Goal: Task Accomplishment & Management: Manage account settings

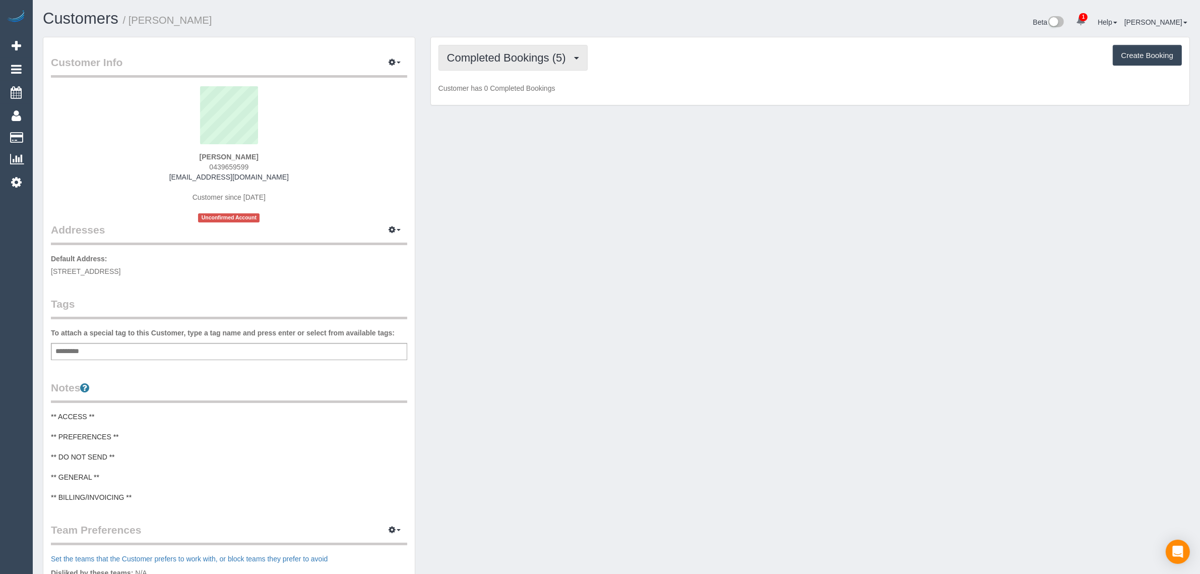
click at [504, 47] on button "Completed Bookings (5)" at bounding box center [513, 58] width 149 height 26
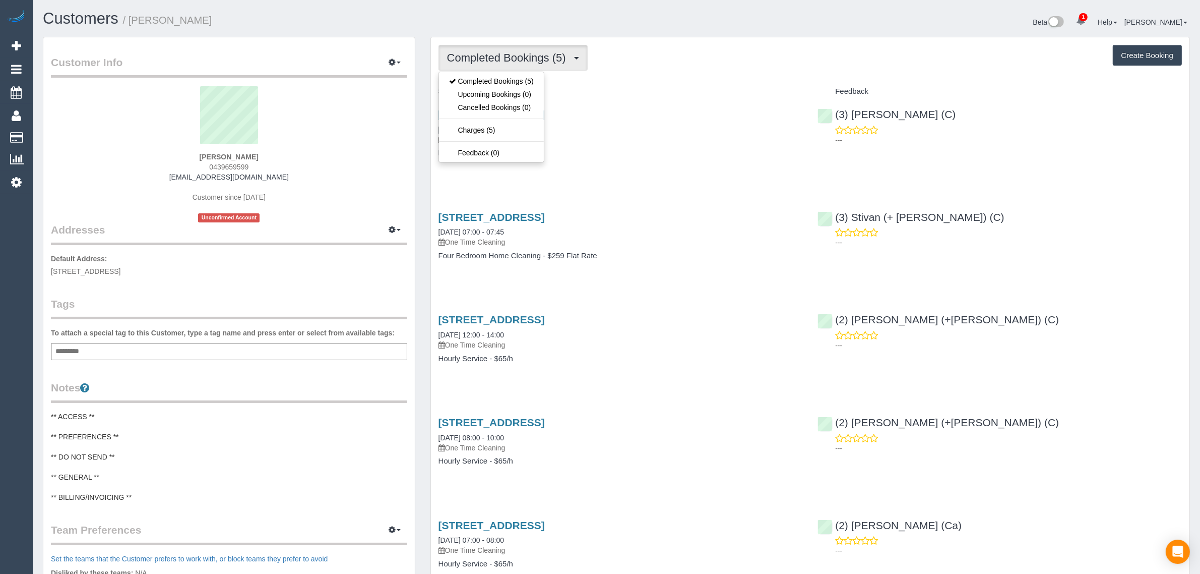
click at [721, 70] on div "Completed Bookings (5) Completed Bookings (5) Upcoming Bookings (0) Cancelled B…" at bounding box center [811, 58] width 744 height 26
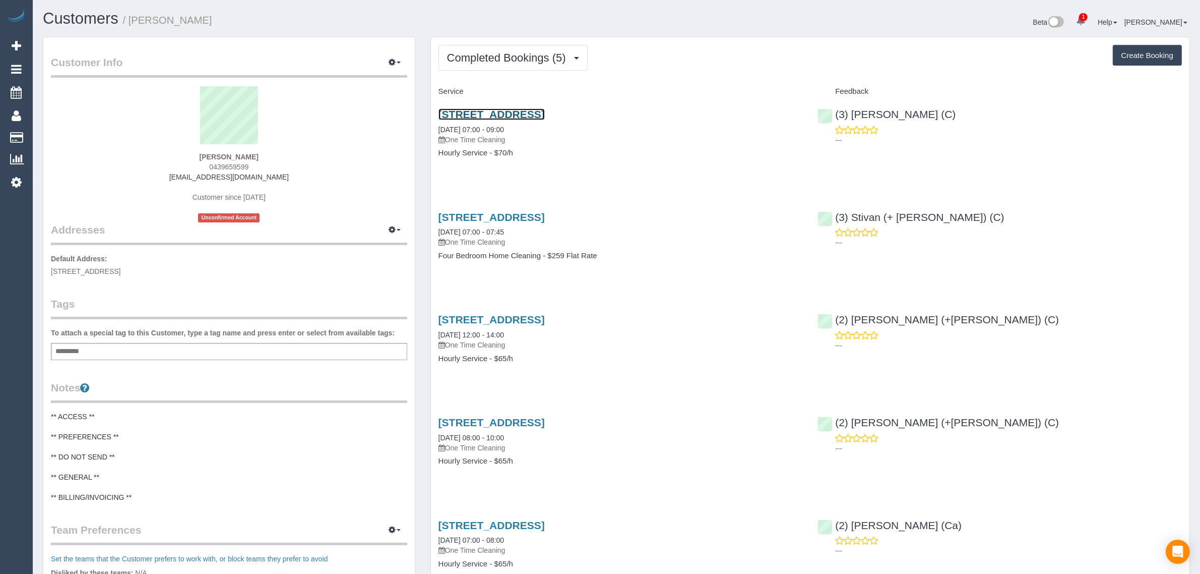
click at [485, 108] on link "Unit 8 / 8 Manningtree Road, Hawthorn, VIC 3122" at bounding box center [492, 114] width 106 height 12
click at [387, 62] on button "button" at bounding box center [394, 63] width 25 height 16
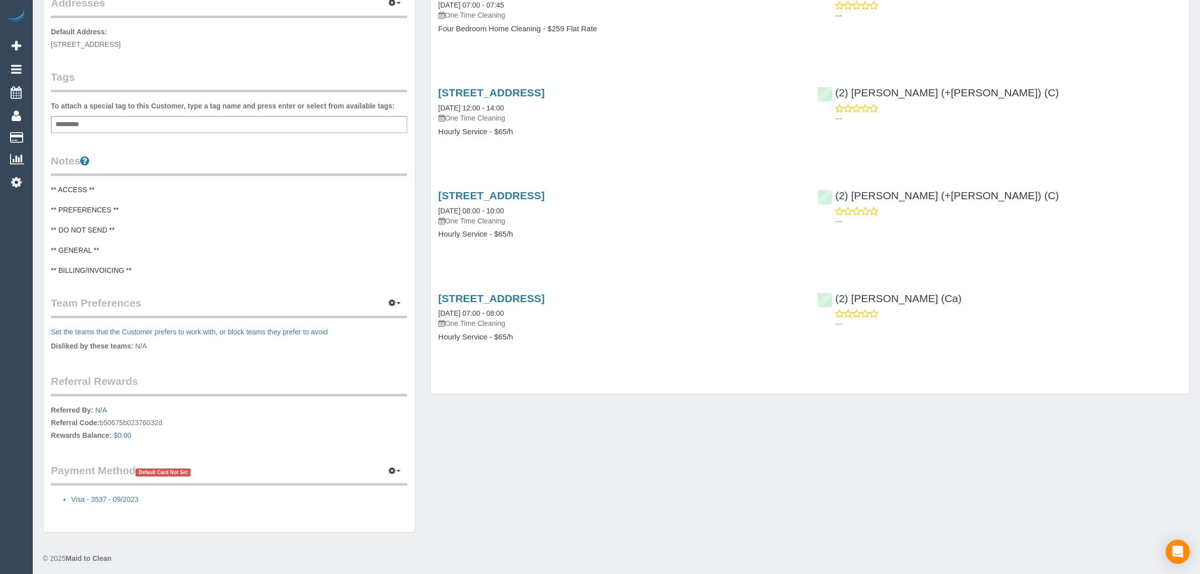
scroll to position [230, 0]
click at [397, 464] on button "button" at bounding box center [394, 468] width 25 height 16
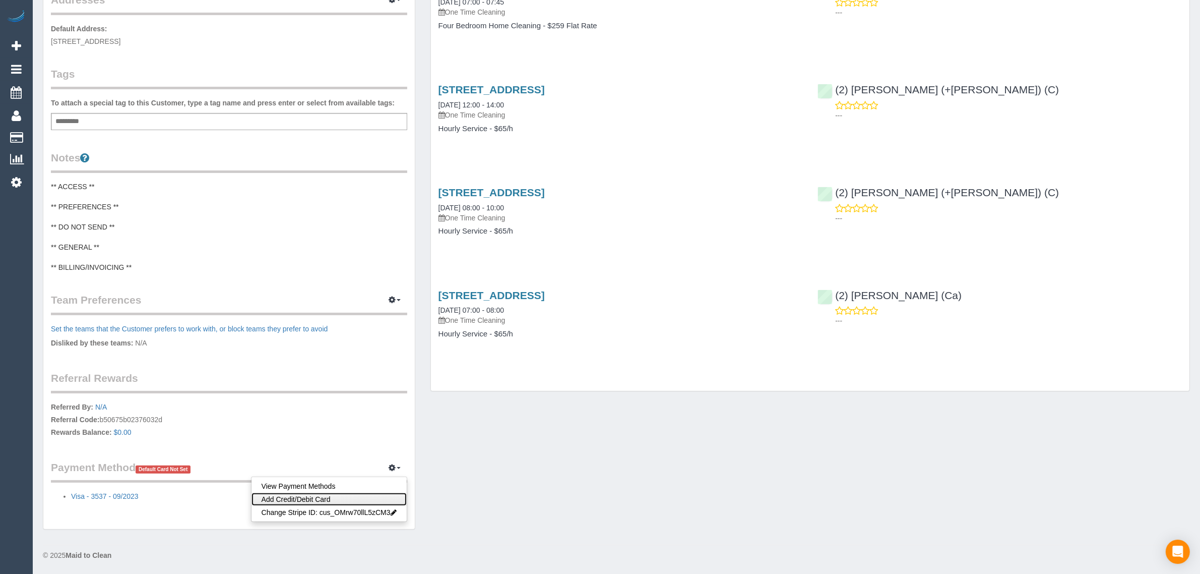
click at [384, 493] on link "Add Credit/Debit Card" at bounding box center [329, 499] width 155 height 13
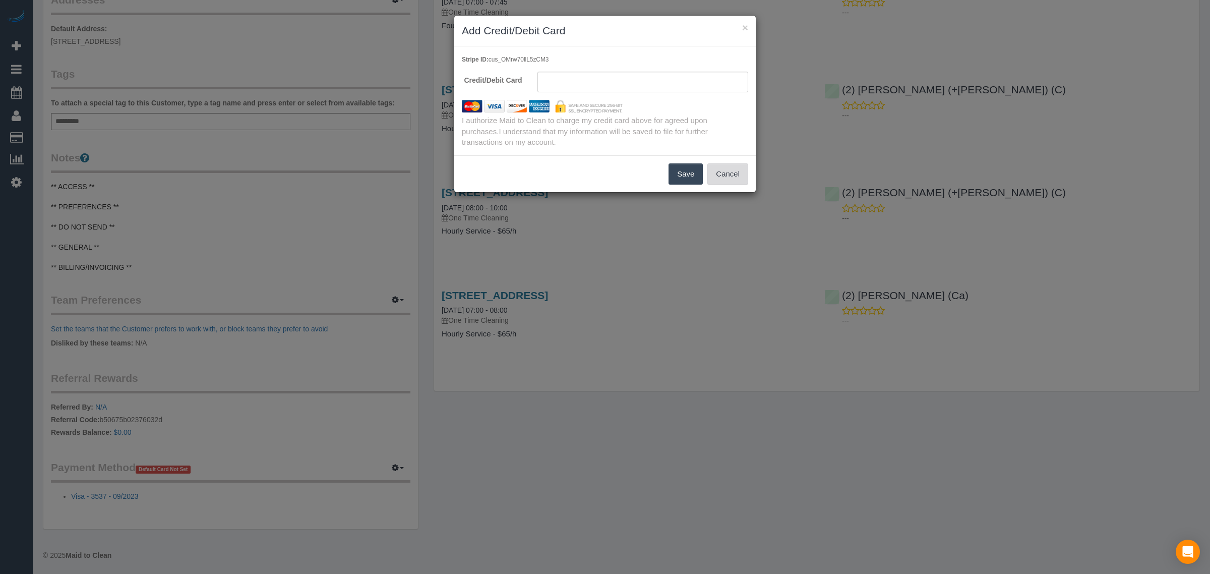
click at [742, 177] on button "Cancel" at bounding box center [727, 173] width 41 height 21
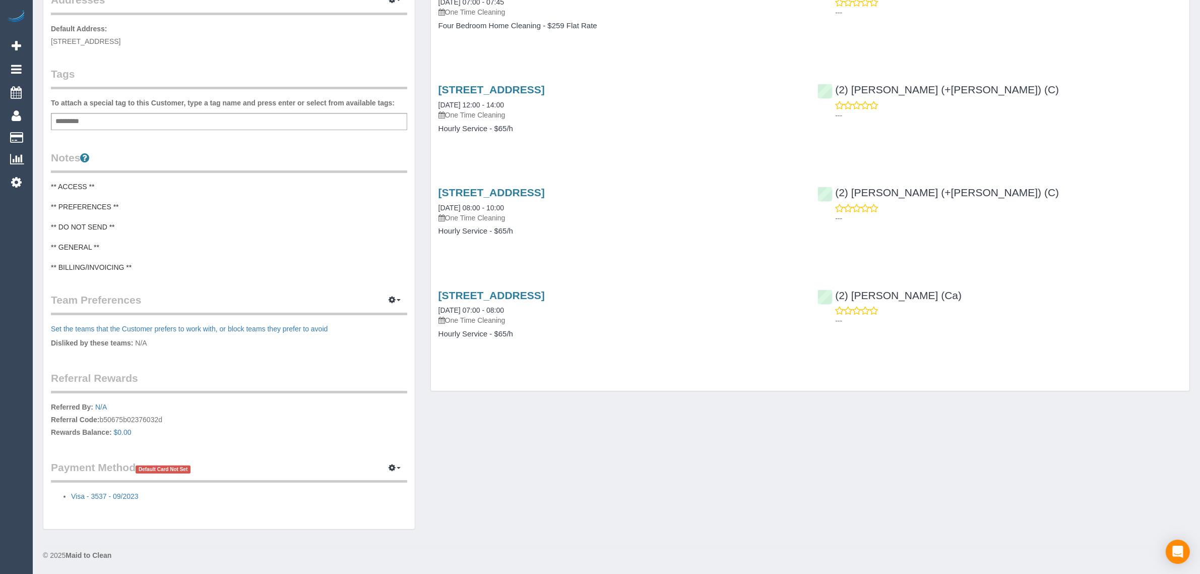
click at [836, 517] on div "Customer Info Edit Contact Info Send Message Email Preferences Special Sales Ta…" at bounding box center [616, 173] width 1163 height 733
click at [687, 556] on div "© 2025 Maid to Clean" at bounding box center [617, 555] width 1148 height 10
click at [377, 168] on legend "Notes" at bounding box center [229, 161] width 356 height 23
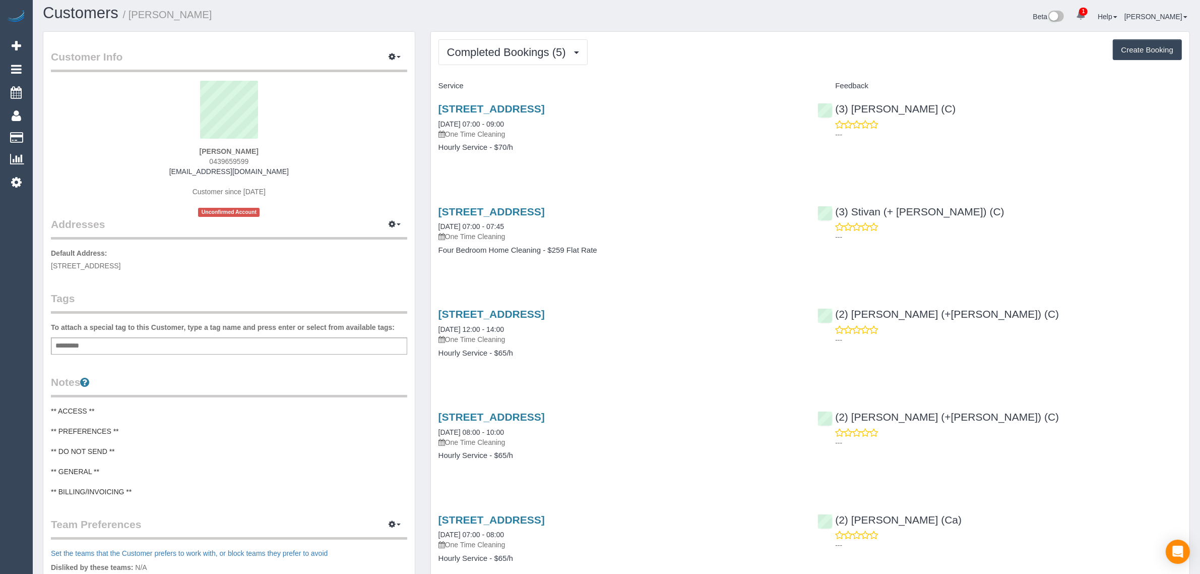
scroll to position [0, 0]
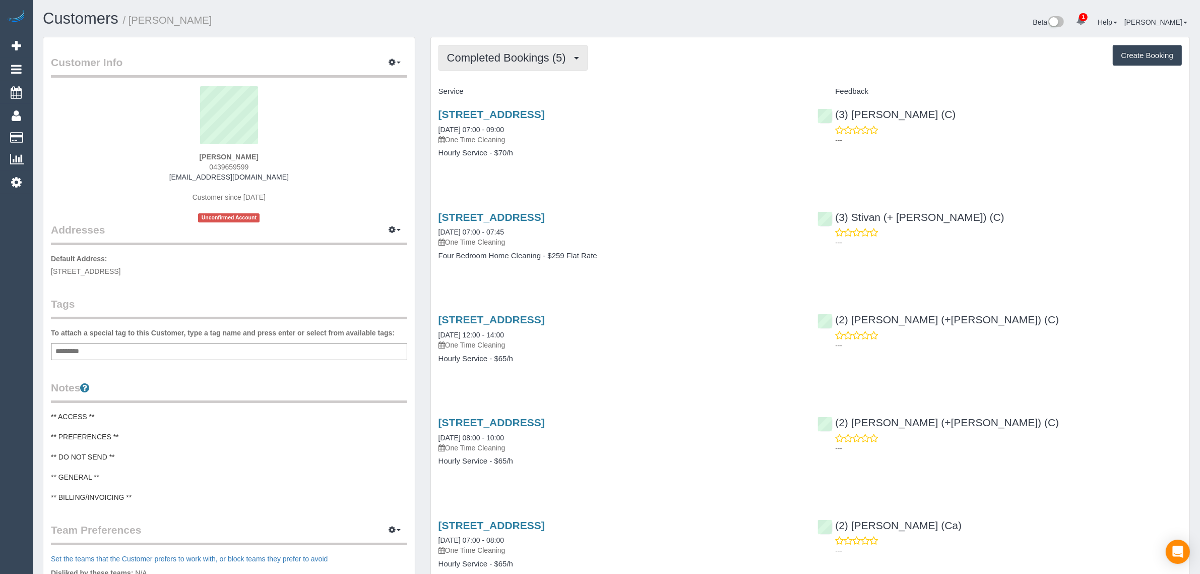
click at [500, 49] on button "Completed Bookings (5)" at bounding box center [513, 58] width 149 height 26
click at [475, 91] on link "Upcoming Bookings (0)" at bounding box center [491, 94] width 105 height 13
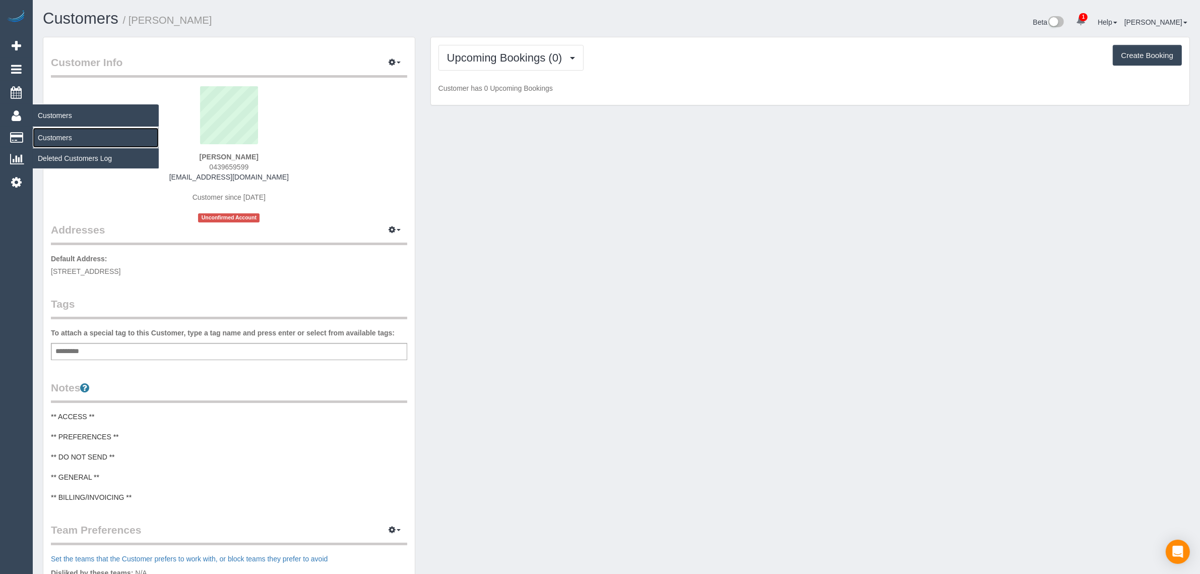
click at [39, 131] on link "Customers" at bounding box center [96, 138] width 126 height 20
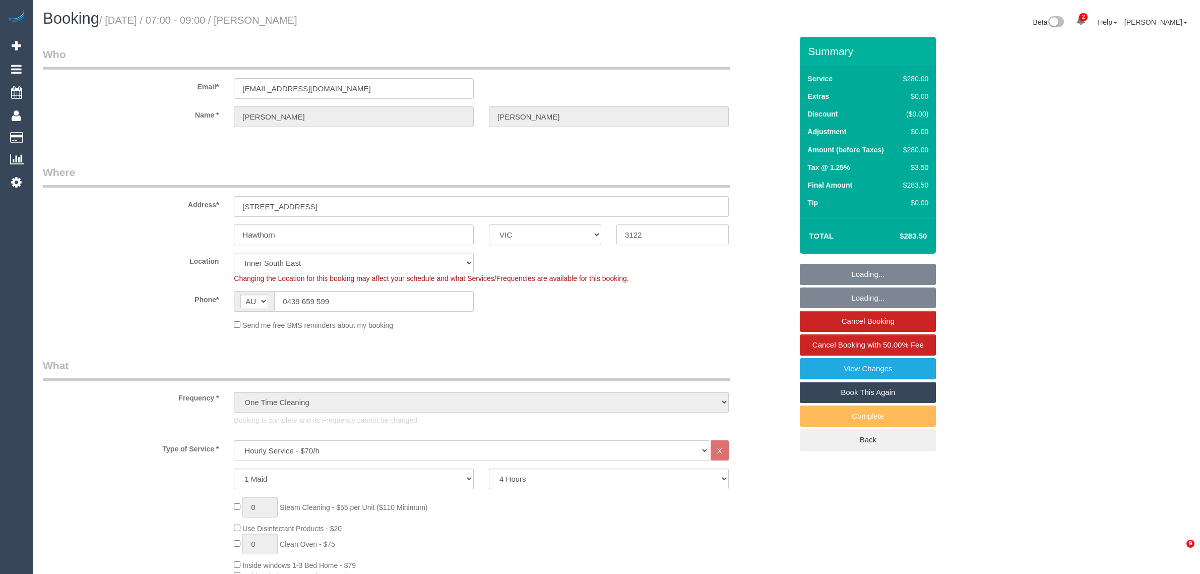
select select "VIC"
select select "240"
select select "number:28"
select select "number:14"
select select "number:19"
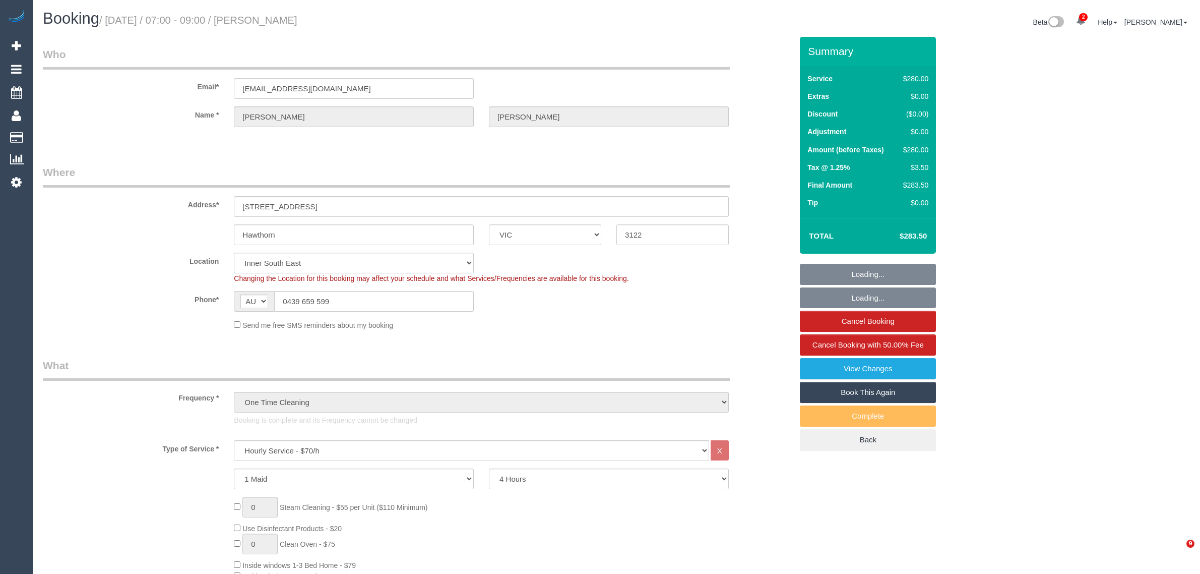
select select "number:24"
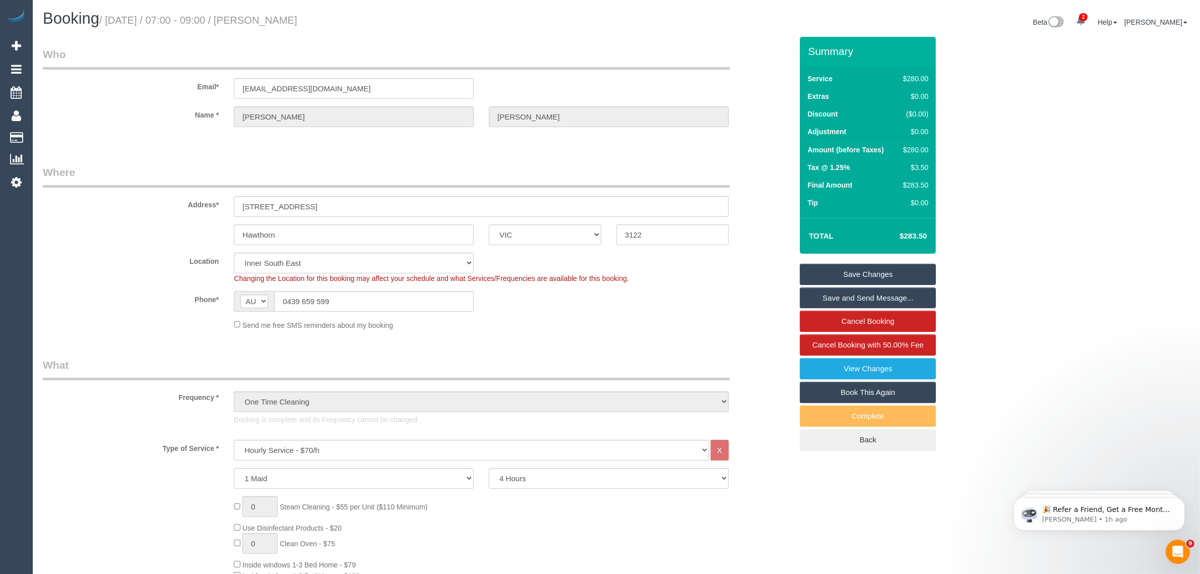
drag, startPoint x: 331, startPoint y: 18, endPoint x: 264, endPoint y: 24, distance: 67.3
click at [264, 24] on h1 "Booking / October 06, 2025 / 07:00 - 09:00 / Anne Crowley" at bounding box center [326, 18] width 566 height 17
copy small "Anne Crowley"
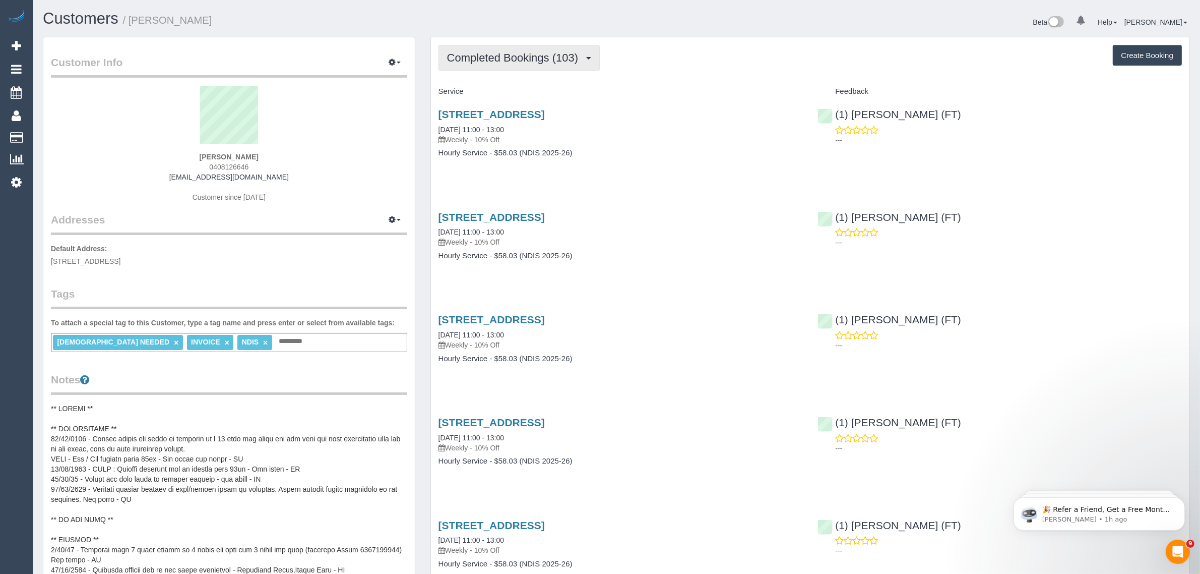
click at [562, 53] on span "Completed Bookings (103)" at bounding box center [515, 57] width 136 height 13
click at [531, 93] on link "Upcoming Bookings (11)" at bounding box center [495, 94] width 113 height 13
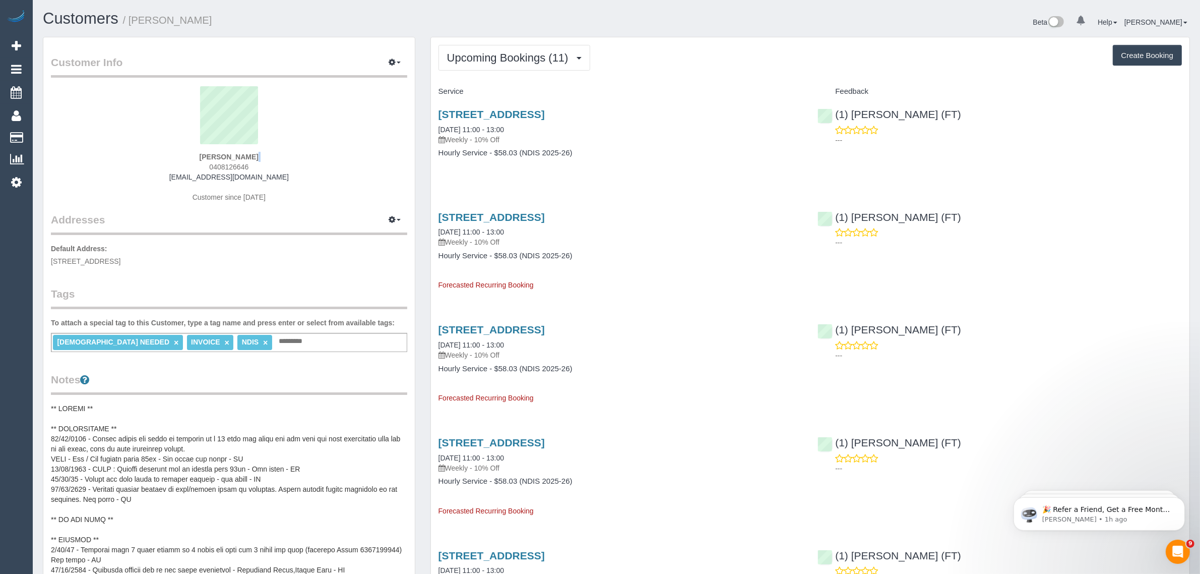
drag, startPoint x: 263, startPoint y: 159, endPoint x: 250, endPoint y: 164, distance: 14.0
click at [203, 161] on div "Angela Forgione 0408126646 josieceddia@gmail.com Customer since 2023" at bounding box center [229, 149] width 356 height 126
drag, startPoint x: 257, startPoint y: 165, endPoint x: 210, endPoint y: 166, distance: 46.9
click at [210, 166] on div "Angela Forgione 0408126646 josieceddia@gmail.com Customer since 2023" at bounding box center [229, 149] width 356 height 126
copy span "0408126646"
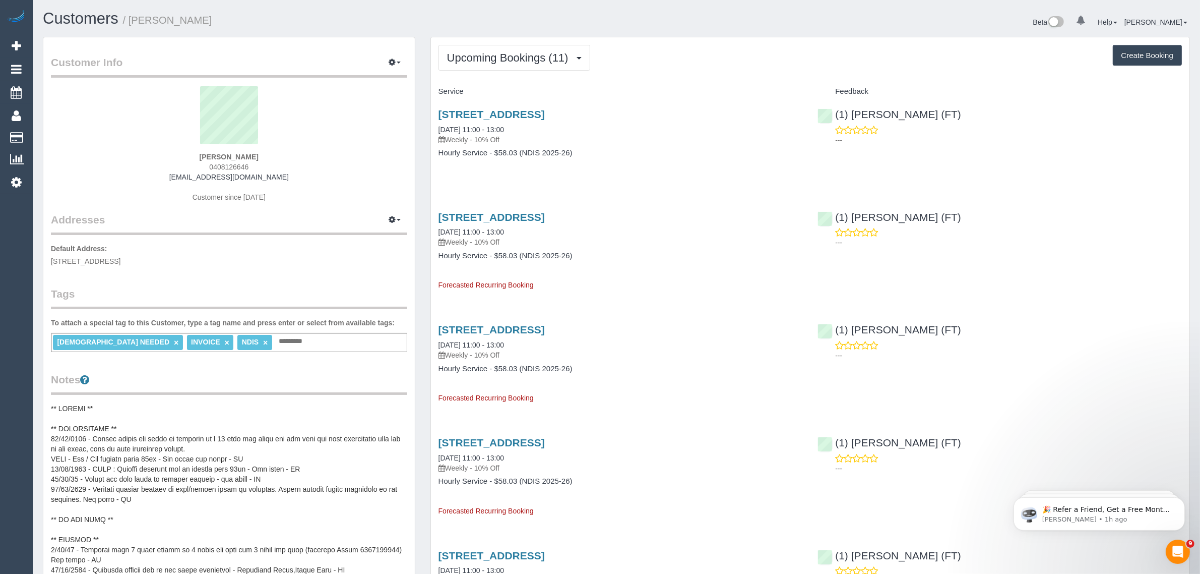
click at [209, 155] on strong "Angela Forgione" at bounding box center [229, 157] width 59 height 8
copy strong "Angela"
click at [120, 257] on span "90 Cardinal Road, Glenroy, VIC 3046" at bounding box center [86, 261] width 70 height 8
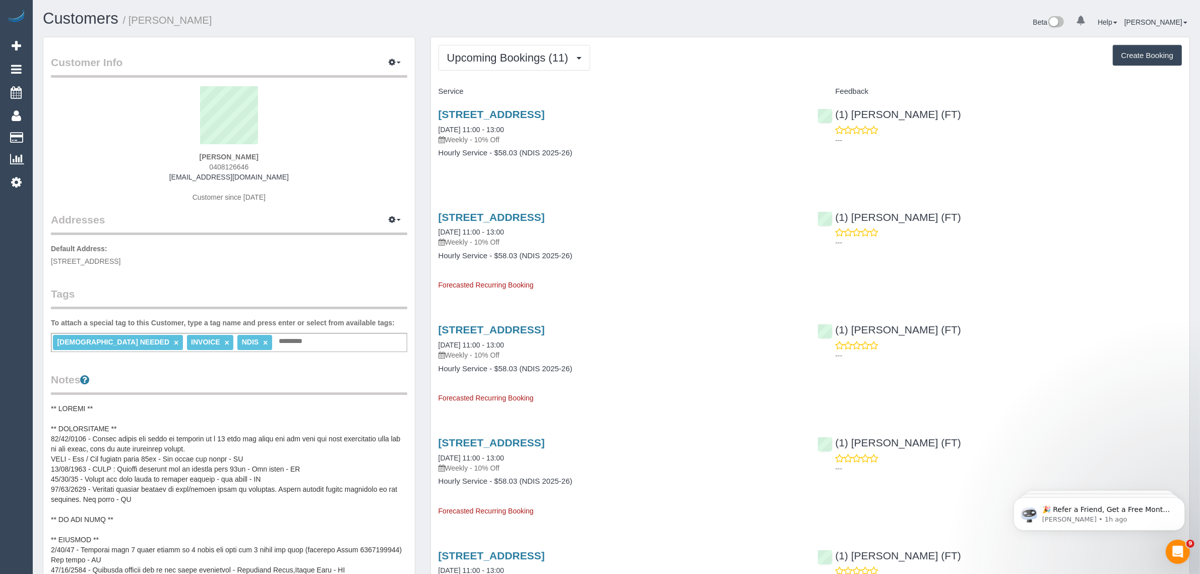
copy span "Glenroy"
click at [44, 135] on link "Customers" at bounding box center [96, 138] width 126 height 20
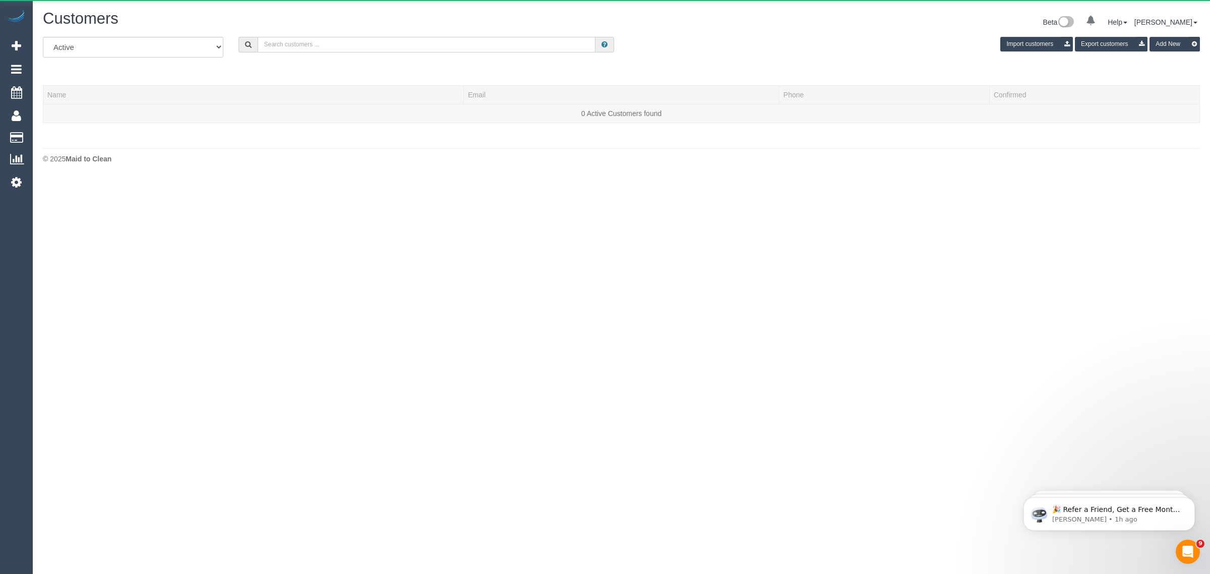
click at [440, 44] on input "text" at bounding box center [427, 45] width 338 height 16
paste input "Anne Crowley"
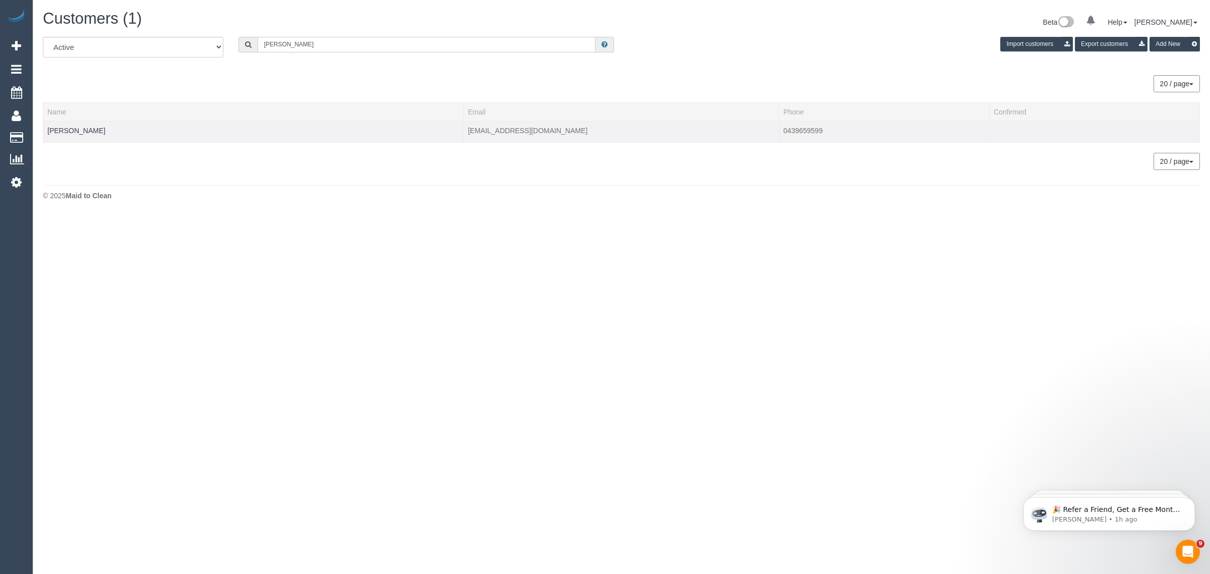
type input "Anne Crowley"
click at [83, 134] on td "Anne Crowley" at bounding box center [253, 131] width 420 height 21
click at [84, 132] on link "Anne Crowley" at bounding box center [76, 131] width 58 height 8
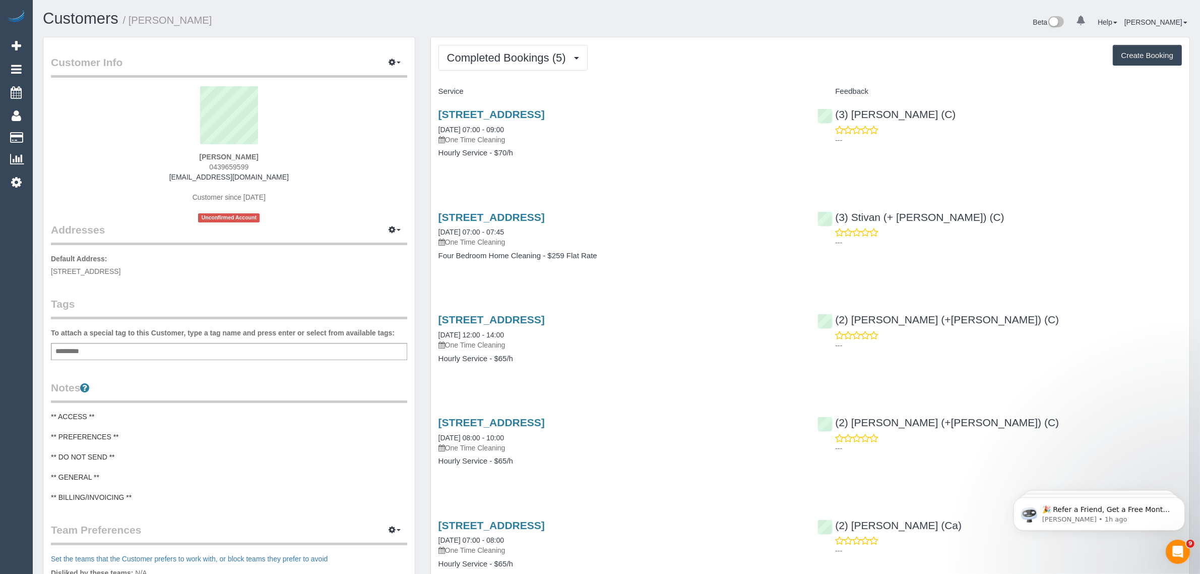
scroll to position [230, 0]
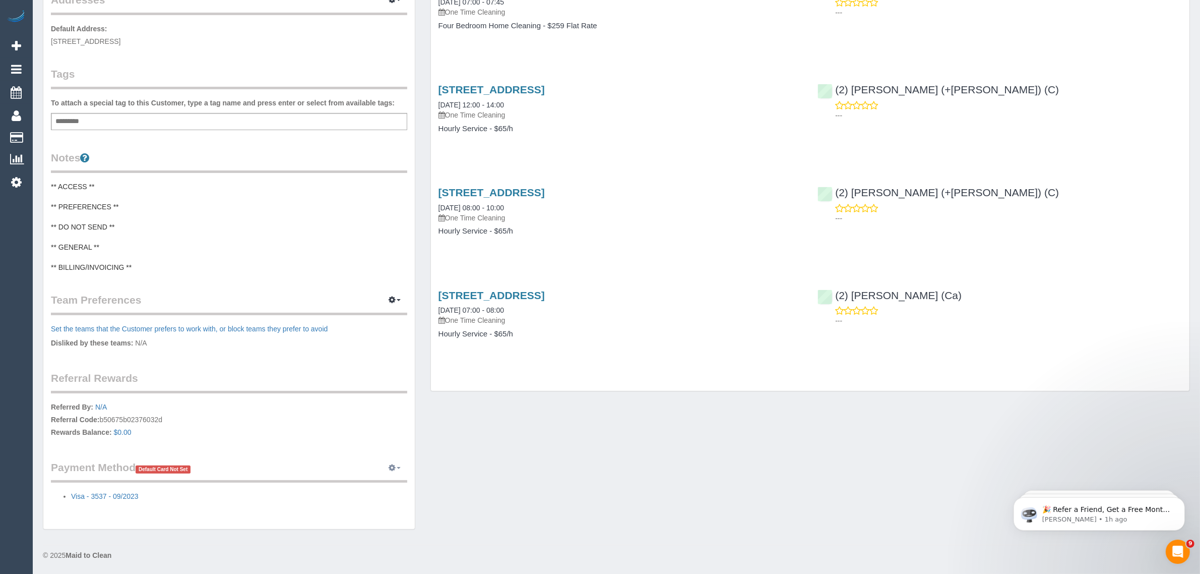
click at [396, 470] on button "button" at bounding box center [394, 468] width 25 height 16
click at [355, 503] on link "Add Credit/Debit Card" at bounding box center [329, 499] width 155 height 13
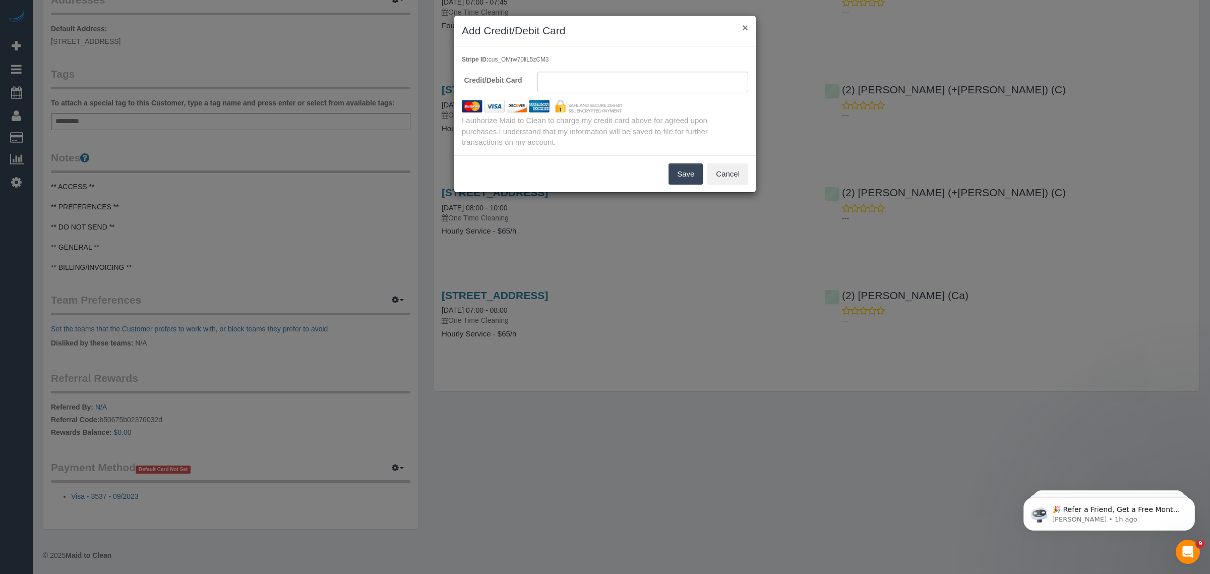
click at [747, 24] on button "×" at bounding box center [745, 27] width 6 height 11
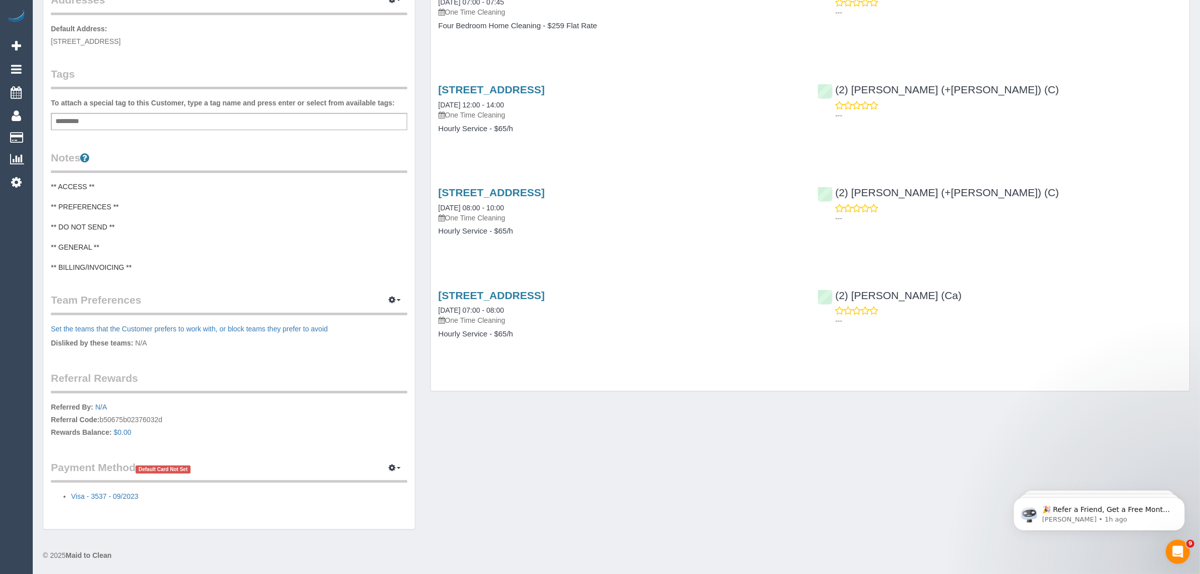
click at [434, 427] on div "Customer Info Edit Contact Info Send Message Email Preferences Special Sales Ta…" at bounding box center [616, 173] width 1163 height 733
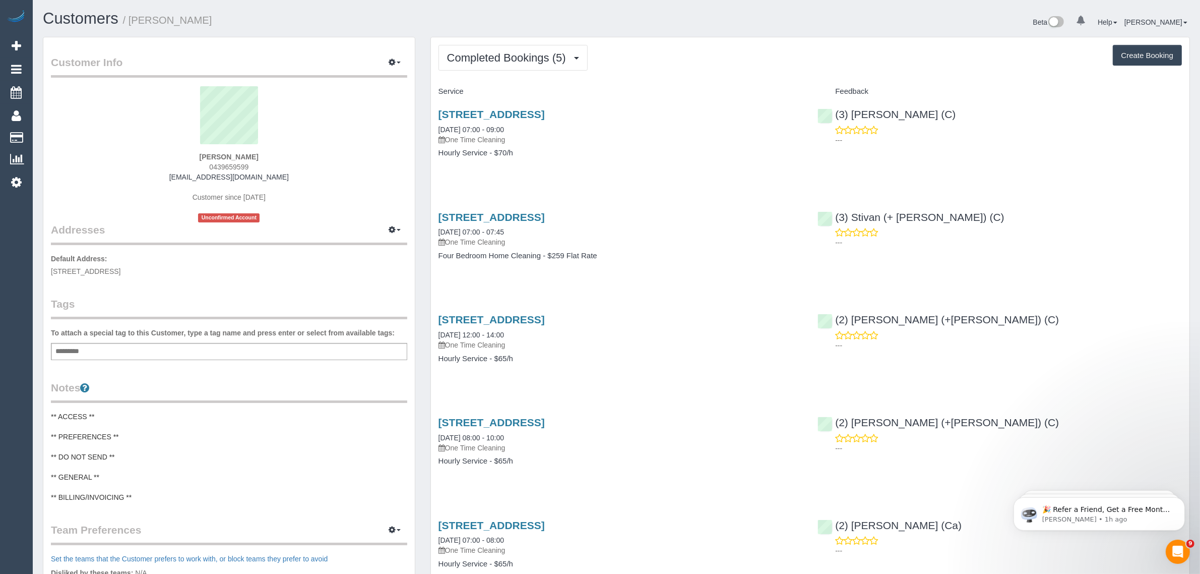
click at [234, 164] on span "0439659599" at bounding box center [228, 167] width 39 height 8
copy div "0439659599"
click at [552, 55] on span "Completed Bookings (5)" at bounding box center [509, 57] width 124 height 13
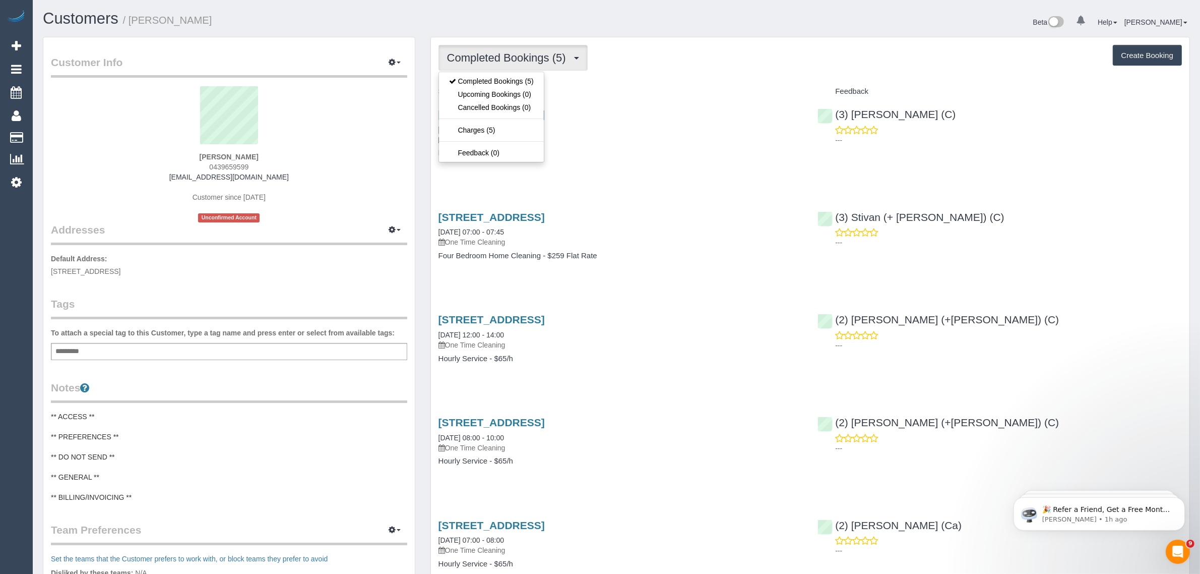
click at [689, 69] on div "Completed Bookings (5) Completed Bookings (5) Upcoming Bookings (0) Cancelled B…" at bounding box center [811, 58] width 744 height 26
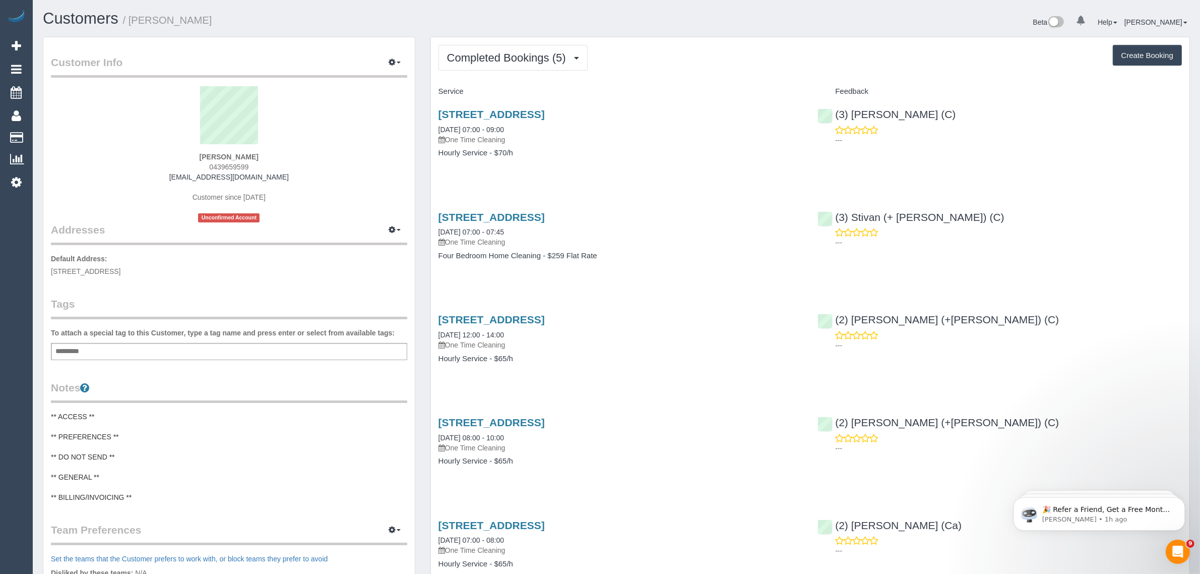
click at [577, 9] on div "Customers / Anne Crowley Beta 0 Your Notifications You have 0 alerts Help Help …" at bounding box center [617, 402] width 1168 height 805
click at [424, 29] on div "Customers / Anne Crowley" at bounding box center [325, 21] width 581 height 22
click at [447, 21] on h1 "Customers / Anne Crowley" at bounding box center [326, 18] width 566 height 17
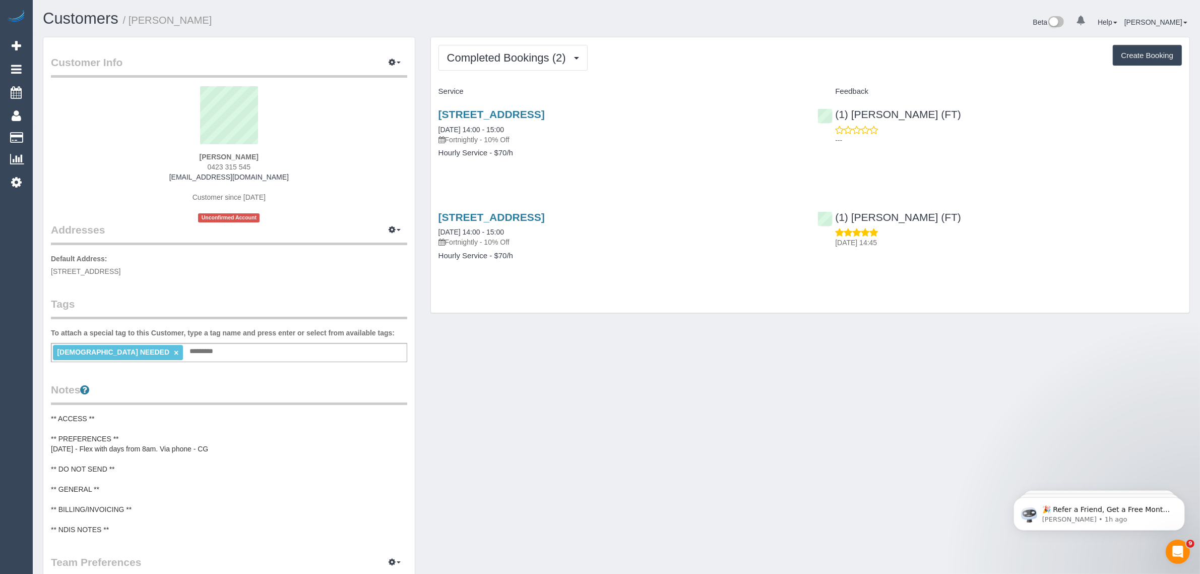
click at [243, 164] on span "0423 315 545" at bounding box center [229, 167] width 43 height 8
copy div "0423 315 545"
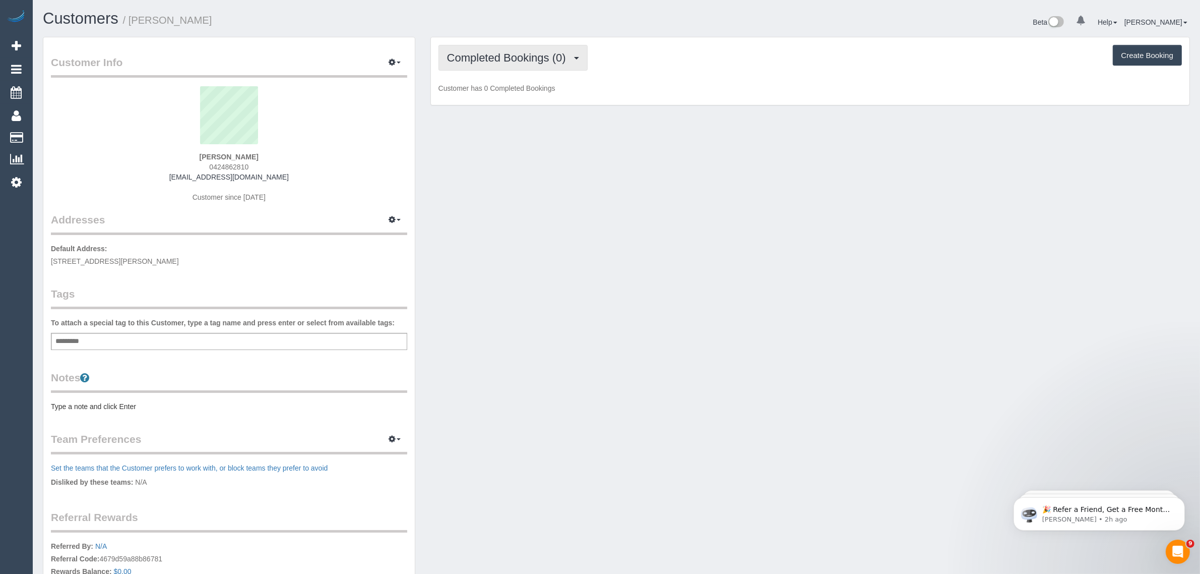
click at [526, 48] on button "Completed Bookings (0)" at bounding box center [513, 58] width 149 height 26
drag, startPoint x: 501, startPoint y: 99, endPoint x: 508, endPoint y: 97, distance: 7.7
click at [501, 99] on link "Upcoming Bookings (12)" at bounding box center [492, 94] width 106 height 13
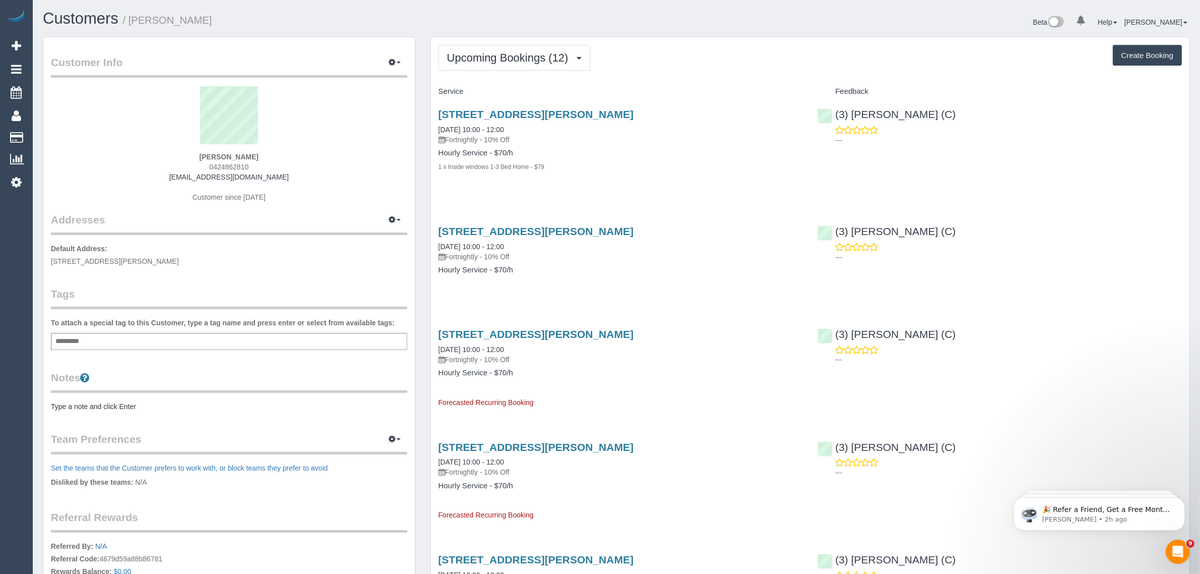
click at [228, 165] on span "0424862810" at bounding box center [228, 167] width 39 height 8
copy div "0424862810"
click at [414, 175] on div "Customer Info Edit Contact Info Send Message Email Preferences Special Sales Ta…" at bounding box center [229, 354] width 372 height 634
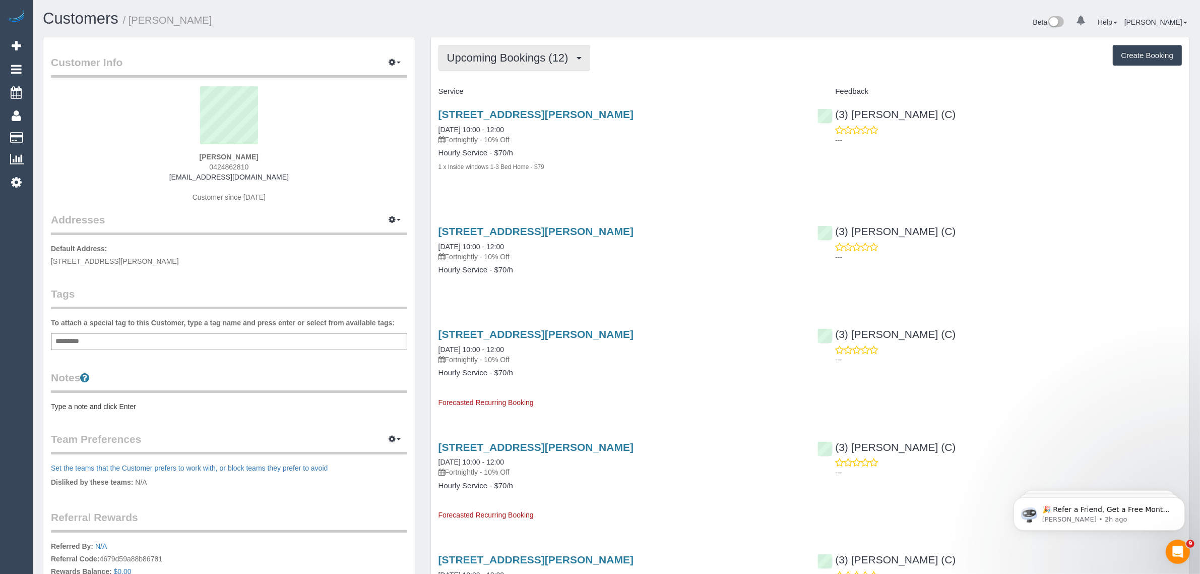
click at [513, 67] on button "Upcoming Bookings (12)" at bounding box center [515, 58] width 152 height 26
click at [501, 82] on link "Completed Bookings (0)" at bounding box center [492, 81] width 106 height 13
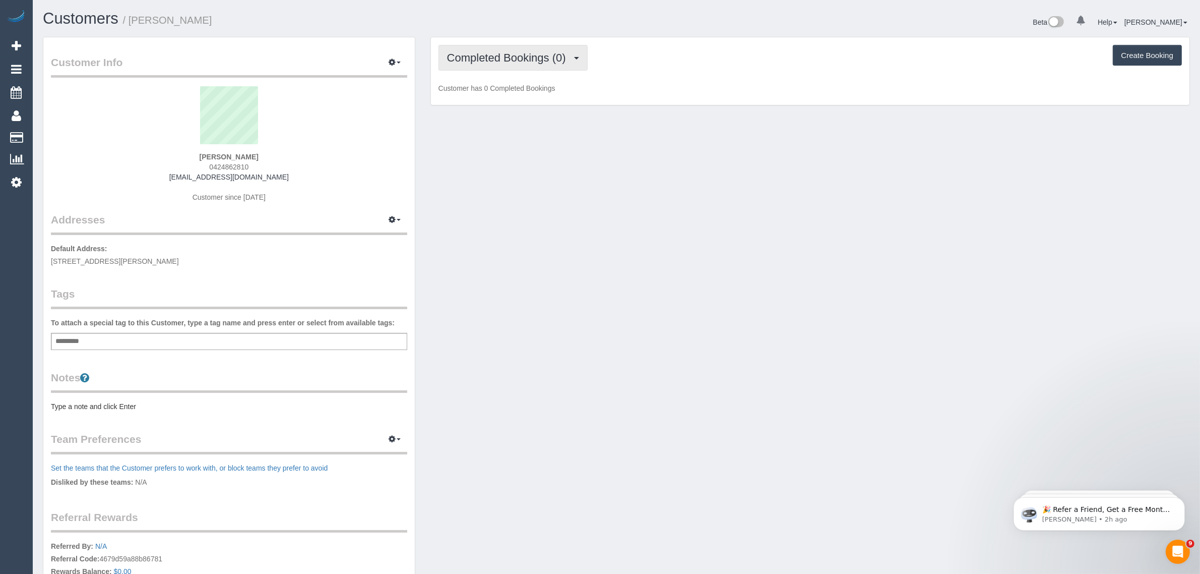
click at [523, 54] on span "Completed Bookings (0)" at bounding box center [509, 57] width 124 height 13
click at [497, 94] on link "Upcoming Bookings (12)" at bounding box center [492, 94] width 106 height 13
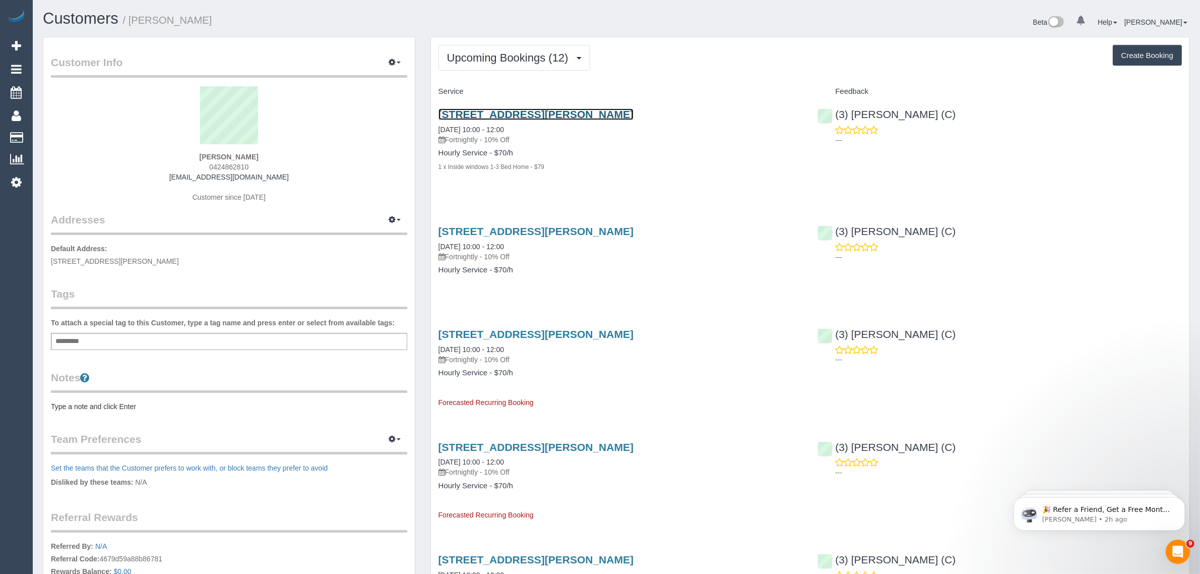
click at [522, 116] on link "85 Rouse Street, 63, Port Melbourne, VIC 3207" at bounding box center [536, 114] width 195 height 12
click at [459, 53] on span "Upcoming Bookings (12)" at bounding box center [510, 57] width 127 height 13
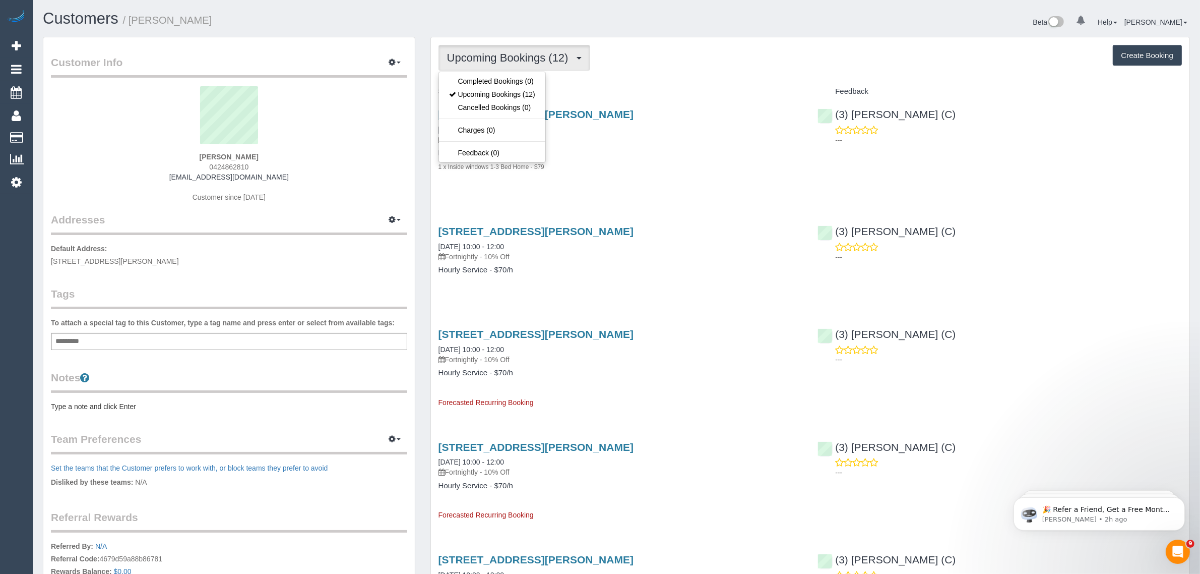
click at [709, 89] on h4 "Service" at bounding box center [621, 91] width 365 height 9
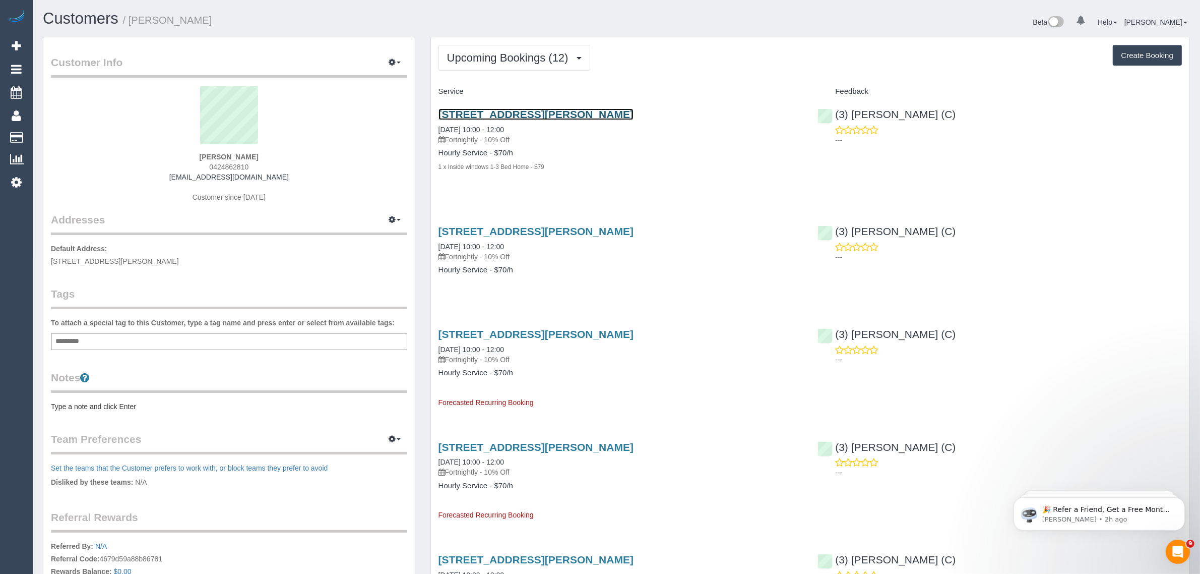
click at [467, 117] on link "85 Rouse Street, 63, Port Melbourne, VIC 3207" at bounding box center [536, 114] width 195 height 12
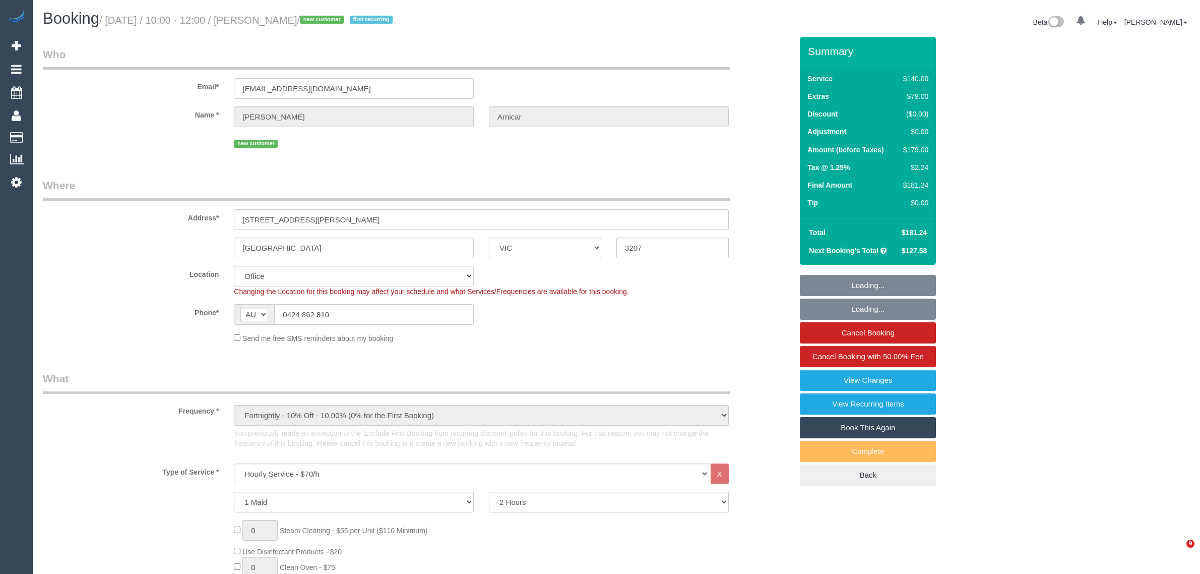
select select "VIC"
select select "number:28"
select select "number:14"
select select "number:19"
select select "number:24"
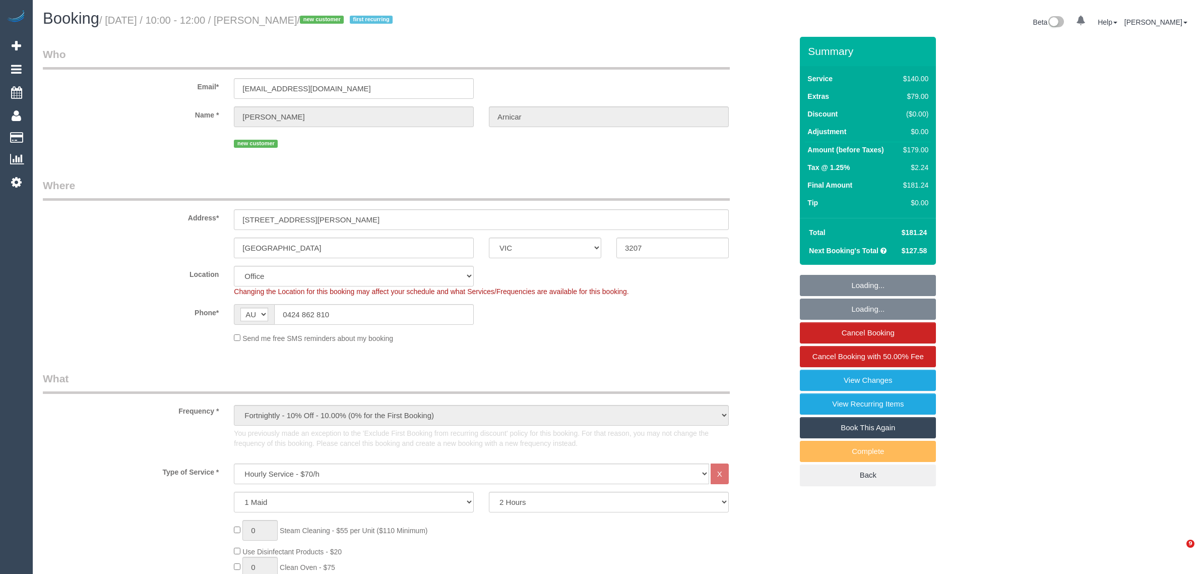
select select "number:34"
select select "number:12"
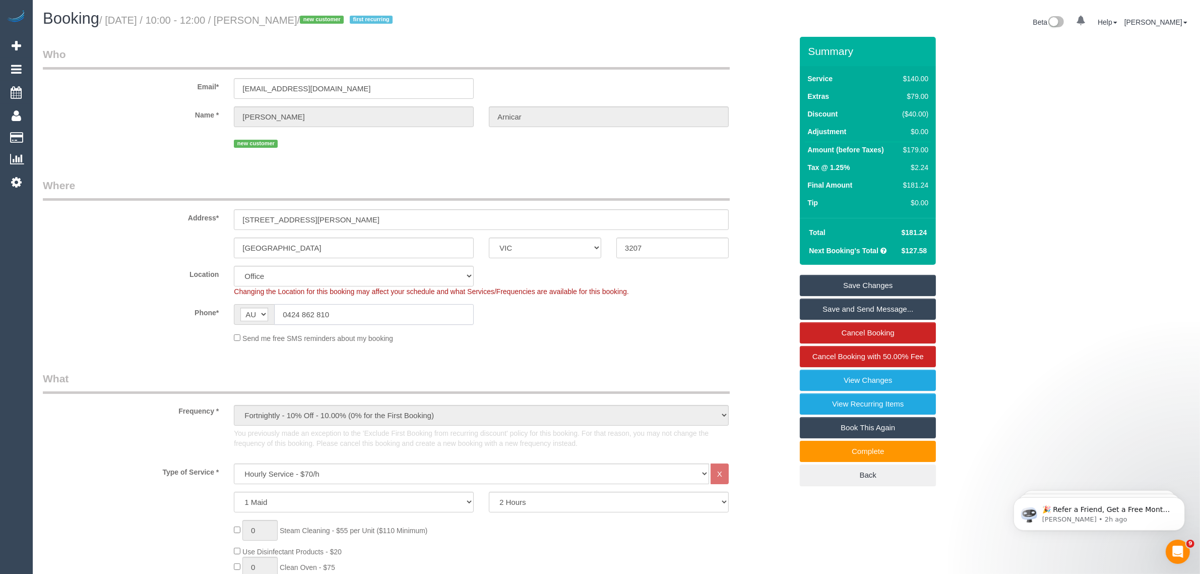
click at [354, 315] on input "0424 862 810" at bounding box center [374, 314] width 200 height 21
click at [759, 285] on div "Location Office City East (North) East (South) Inner East Inner North (East) In…" at bounding box center [417, 281] width 765 height 31
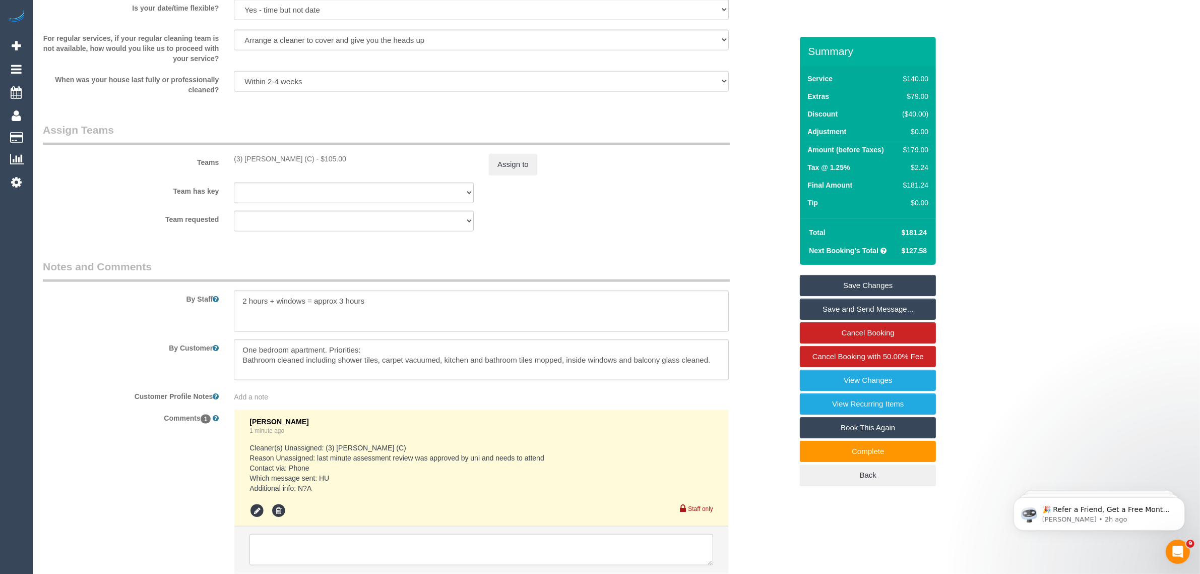
scroll to position [1513, 0]
click at [714, 226] on div "Team requested (3) Kaveen Wijesuriya (C) (0) Account - Tech (0) Office (0) Raun…" at bounding box center [417, 220] width 765 height 21
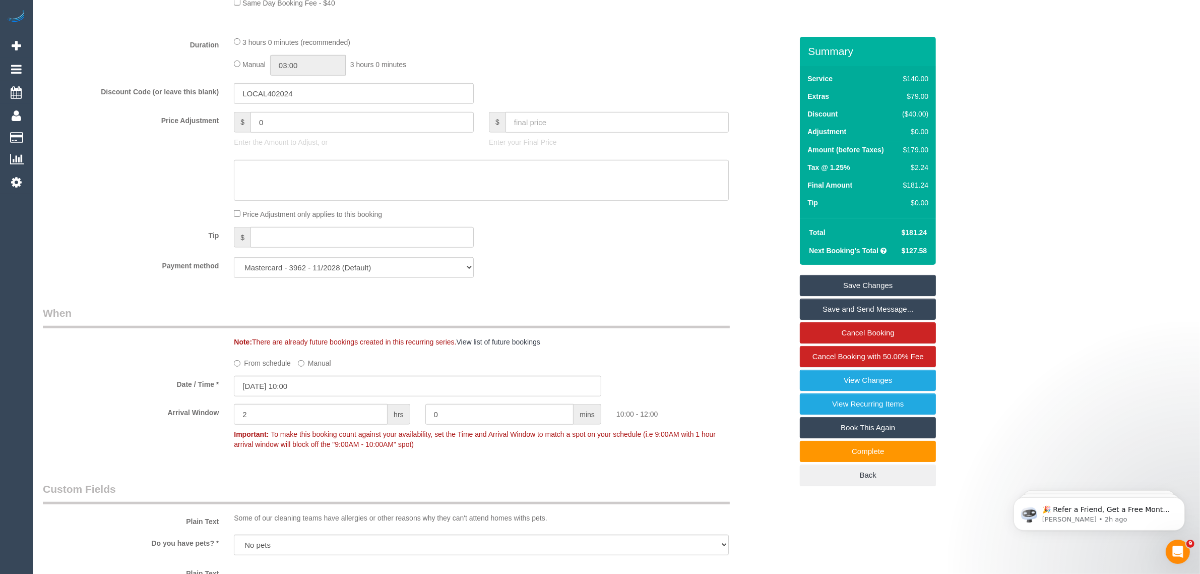
scroll to position [504, 0]
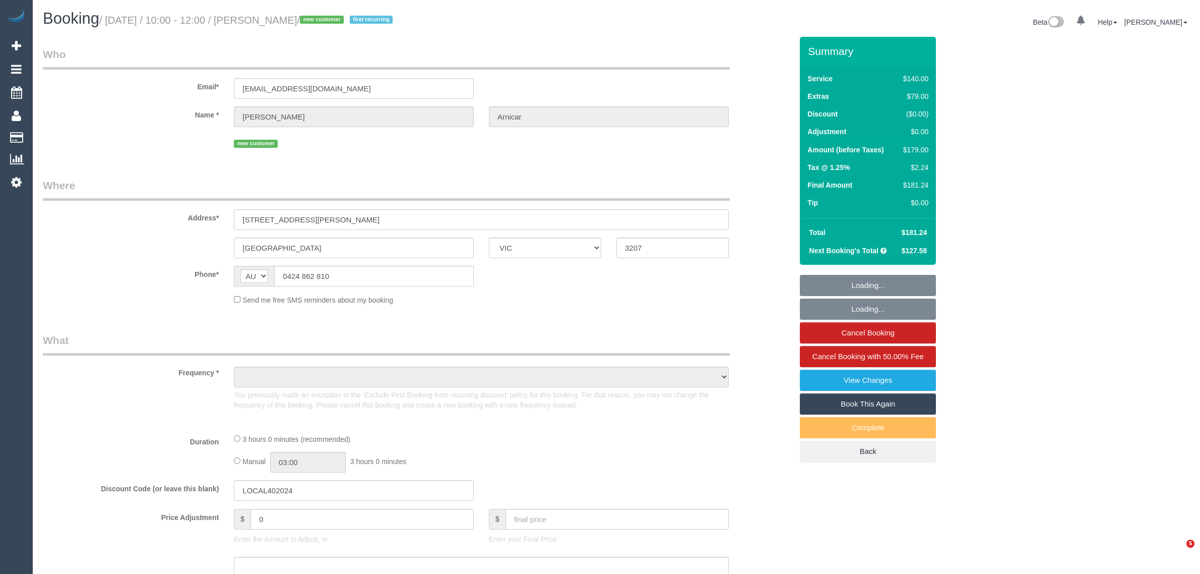
select select "VIC"
select select "object:545"
select select "string:stripe-pm_1SCuTe2GScqysDRV1Oa0rnxz"
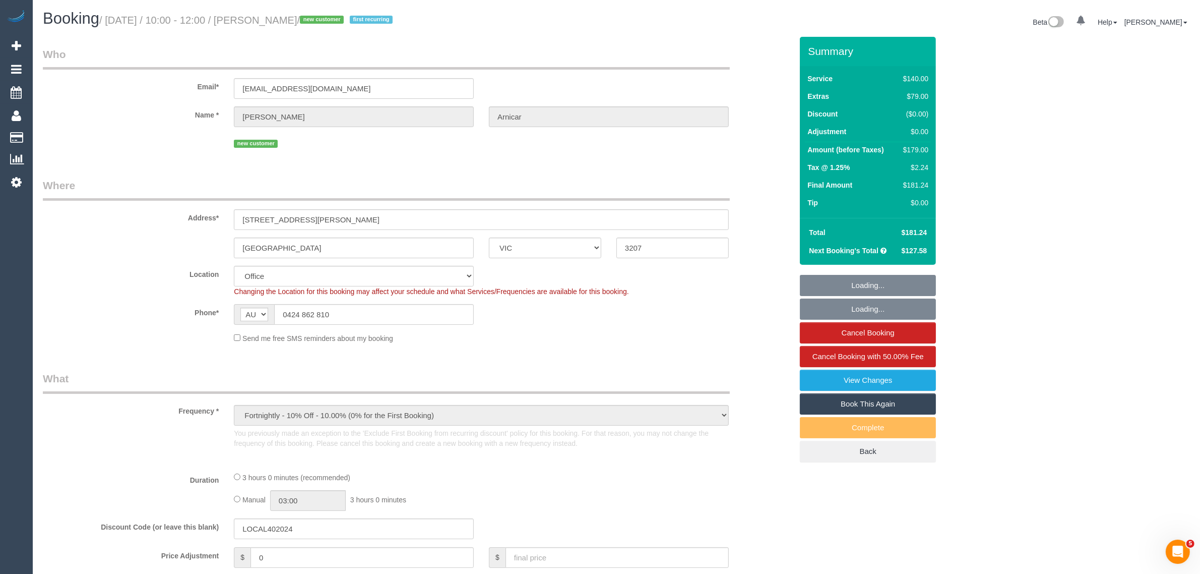
select select "object:552"
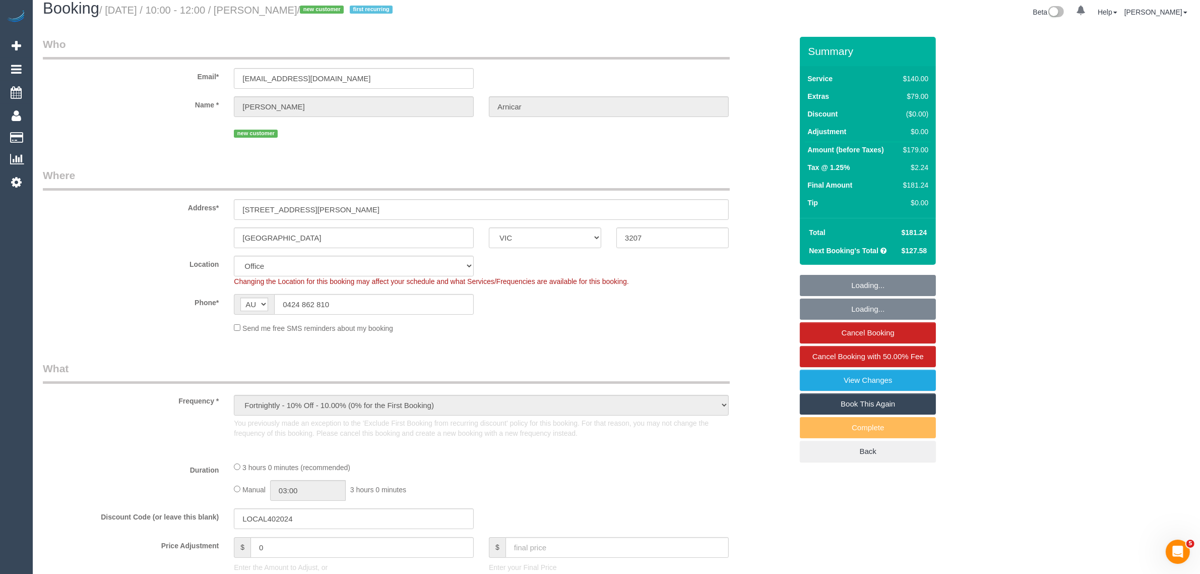
select select "number:28"
select select "number:14"
select select "number:19"
select select "number:24"
select select "number:34"
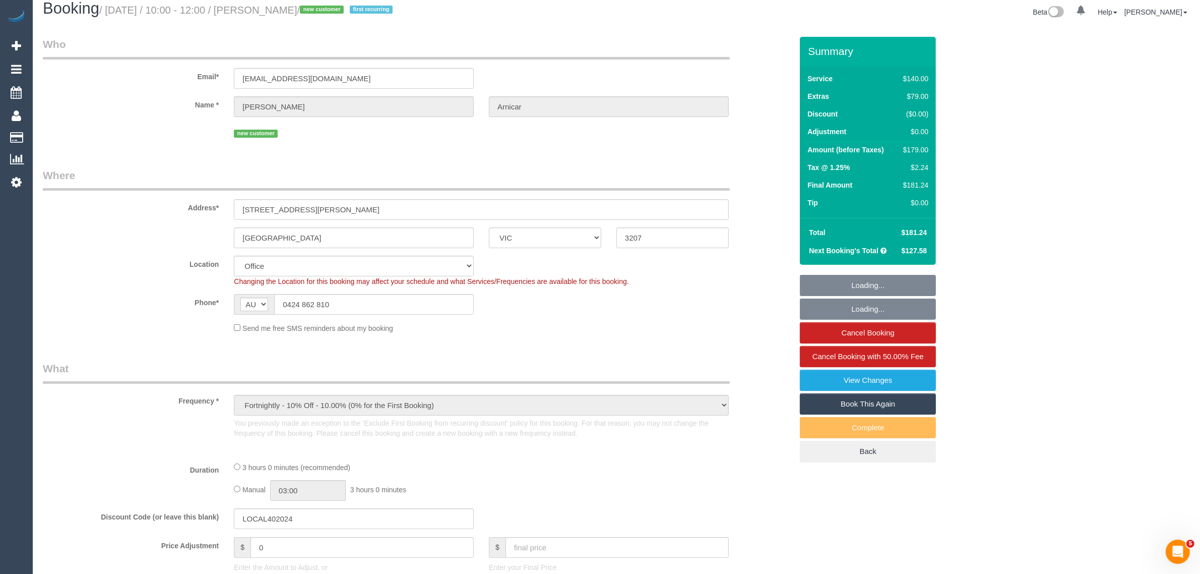
select select "number:12"
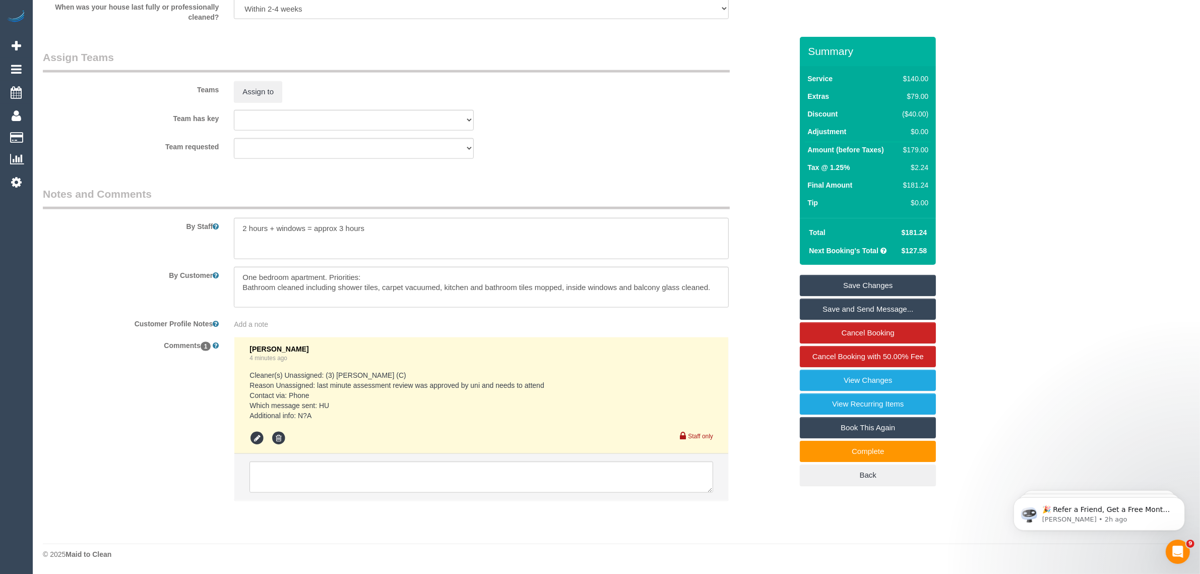
scroll to position [1333, 0]
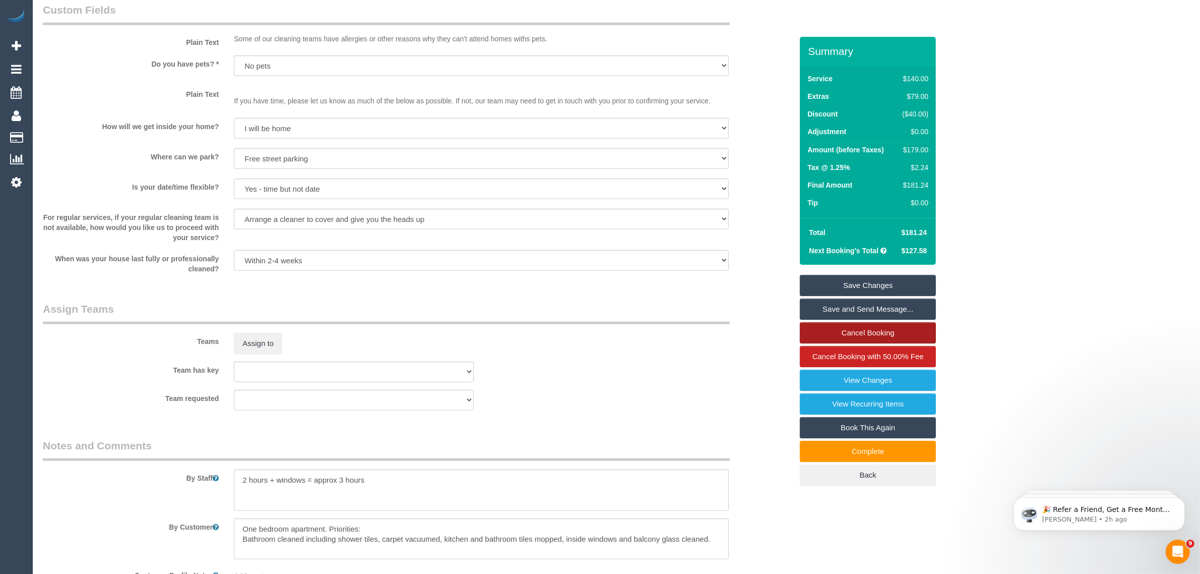
click at [857, 339] on link "Cancel Booking" at bounding box center [868, 332] width 136 height 21
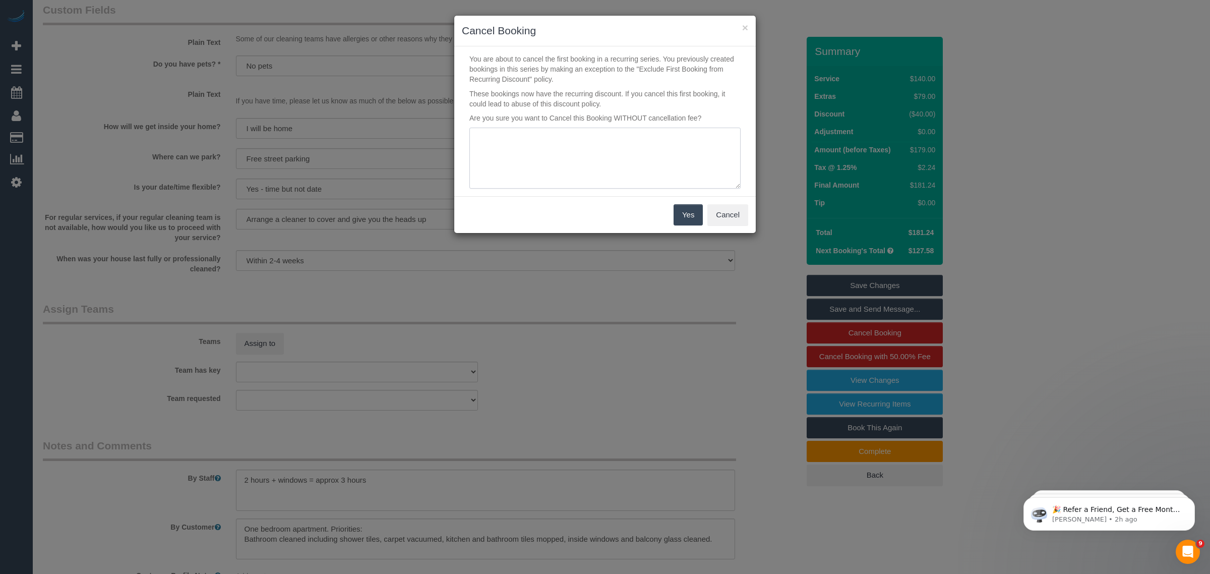
click at [546, 129] on textarea at bounding box center [604, 159] width 271 height 62
type textarea "custo"
click at [727, 218] on button "Cancel" at bounding box center [727, 214] width 41 height 21
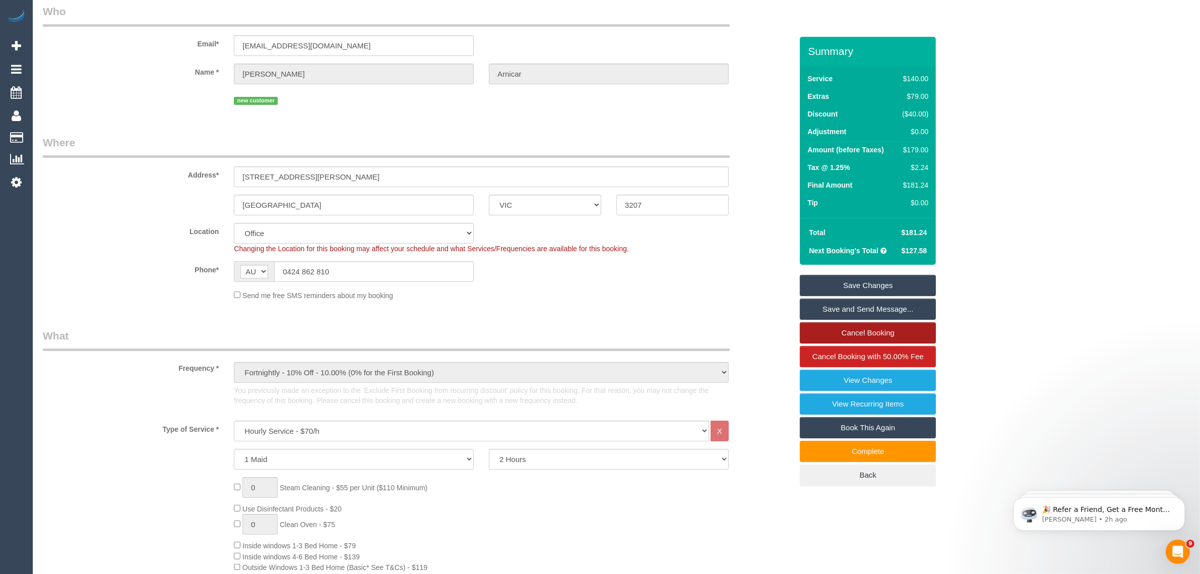
scroll to position [0, 0]
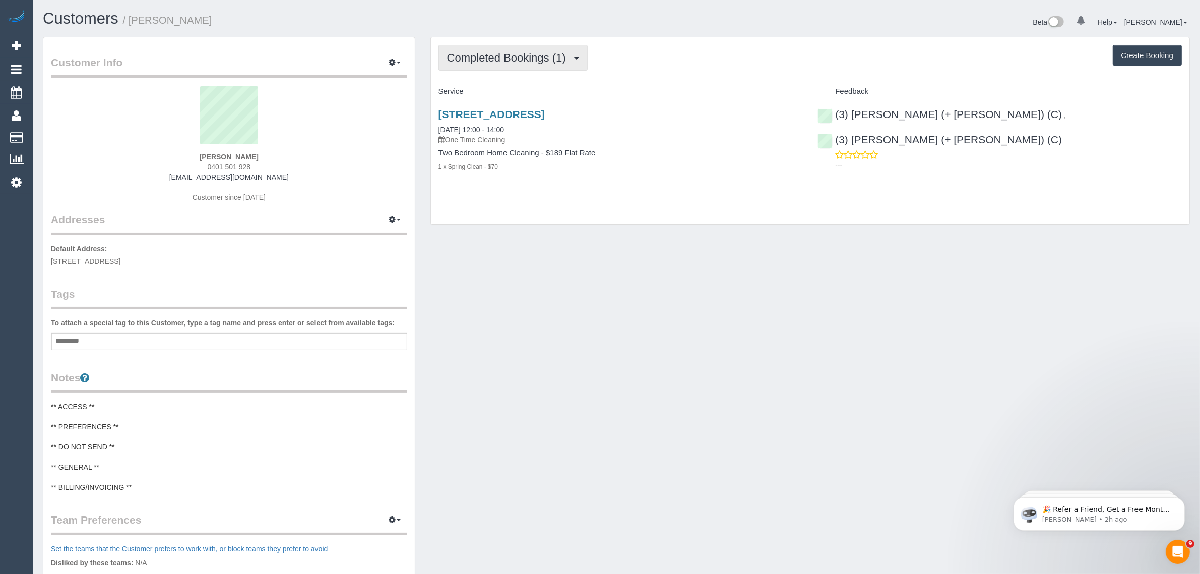
click at [533, 56] on span "Completed Bookings (1)" at bounding box center [509, 57] width 124 height 13
click at [506, 91] on link "Upcoming Bookings (1)" at bounding box center [491, 94] width 105 height 13
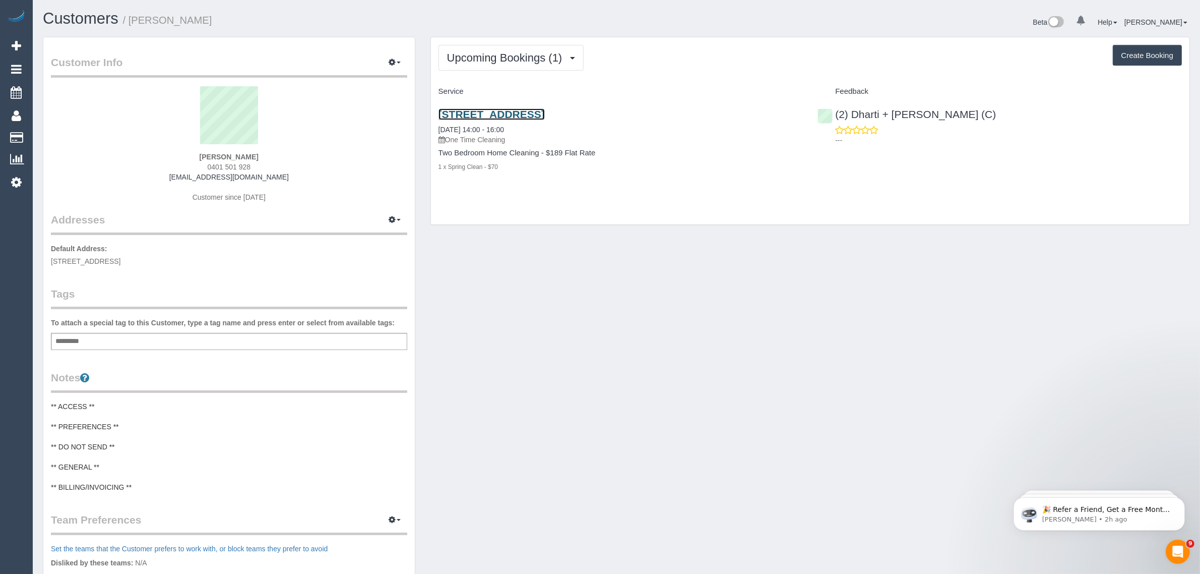
click at [479, 112] on link "[STREET_ADDRESS]" at bounding box center [492, 114] width 106 height 12
drag, startPoint x: 491, startPoint y: 52, endPoint x: 496, endPoint y: 63, distance: 12.2
click at [493, 52] on span "Upcoming Bookings (1)" at bounding box center [507, 57] width 121 height 13
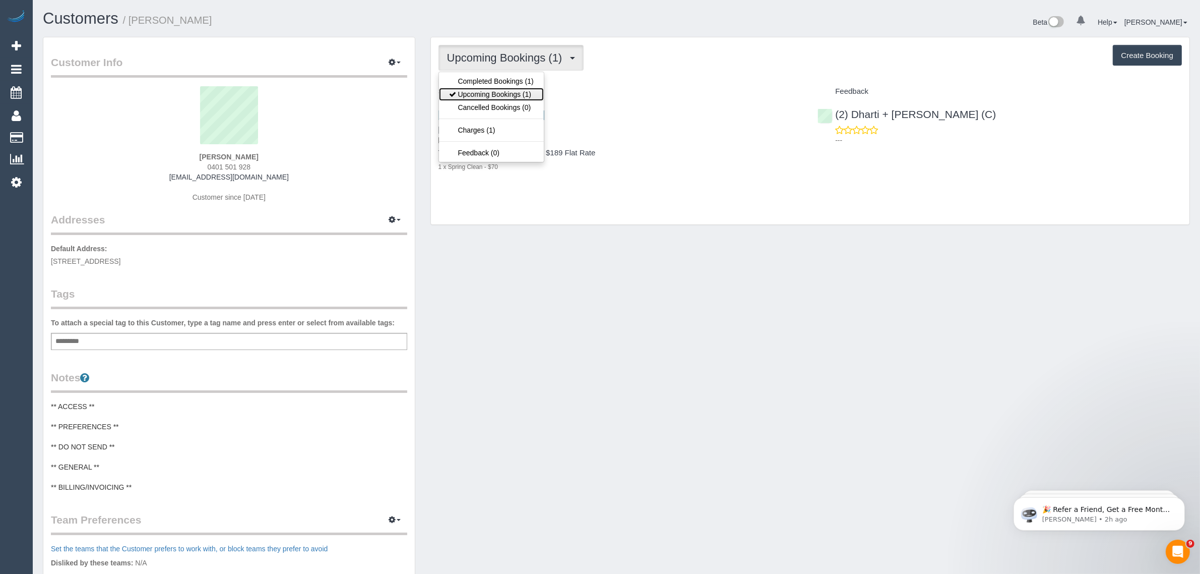
click at [488, 88] on link "Upcoming Bookings (1)" at bounding box center [491, 94] width 105 height 13
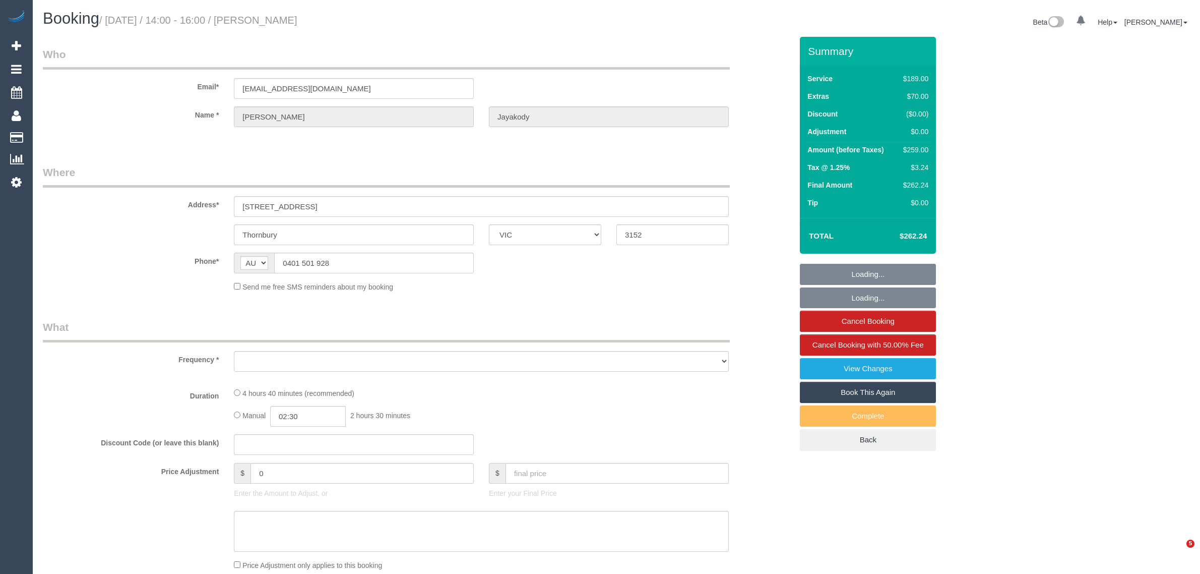
select select "VIC"
select select "number:28"
select select "number:14"
select select "number:19"
select select "number:24"
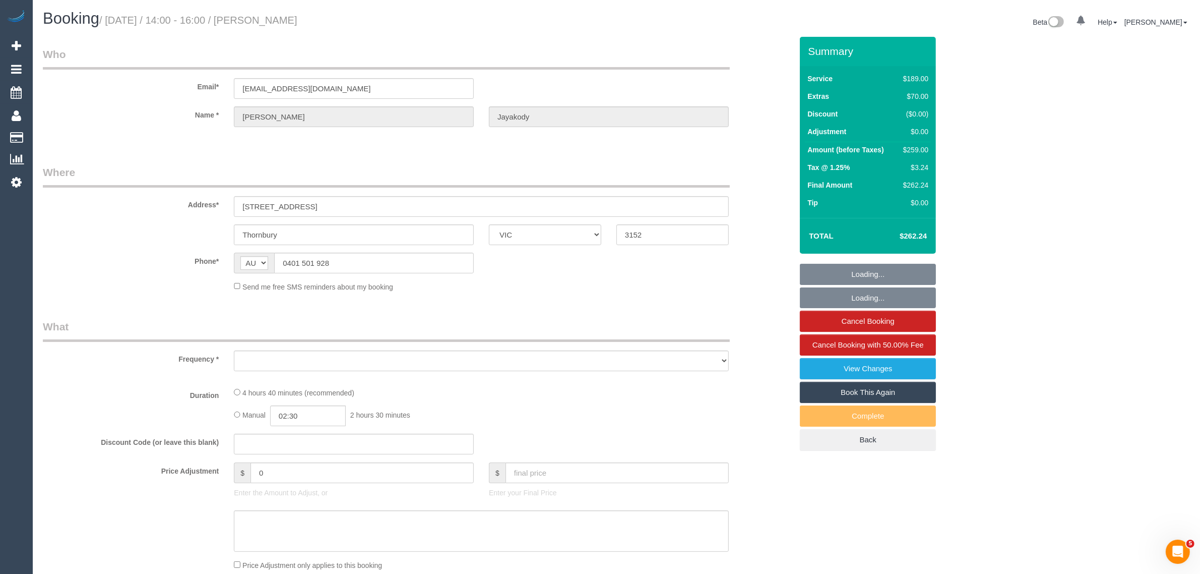
select select "number:33"
select select "number:26"
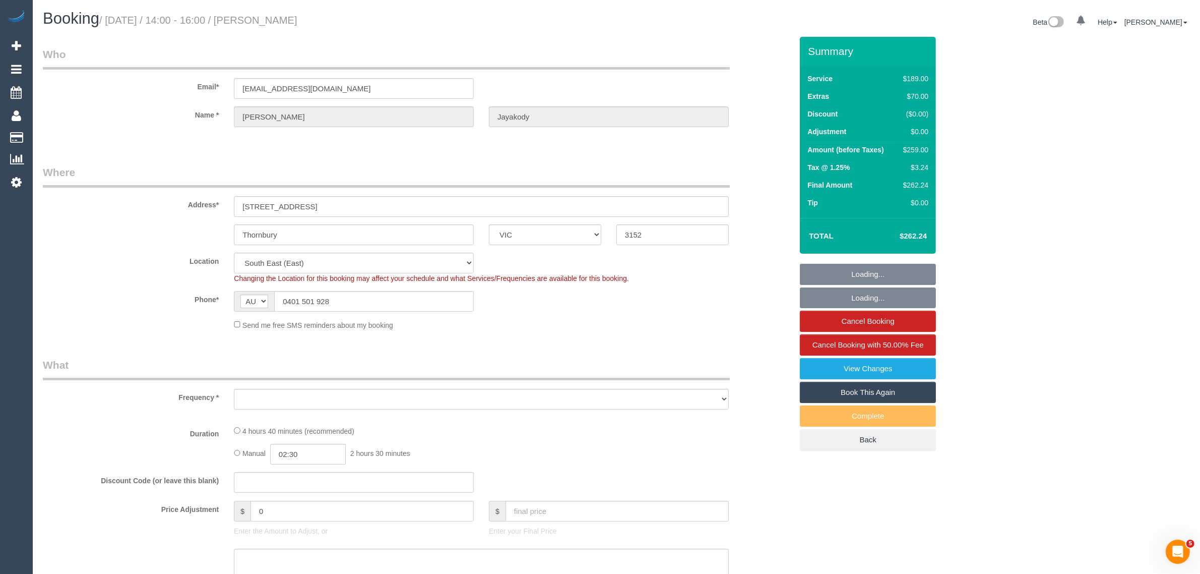
select select "object:803"
select select "string:stripe-pm_1SEFFI2GScqysDRVPYF1fcrc"
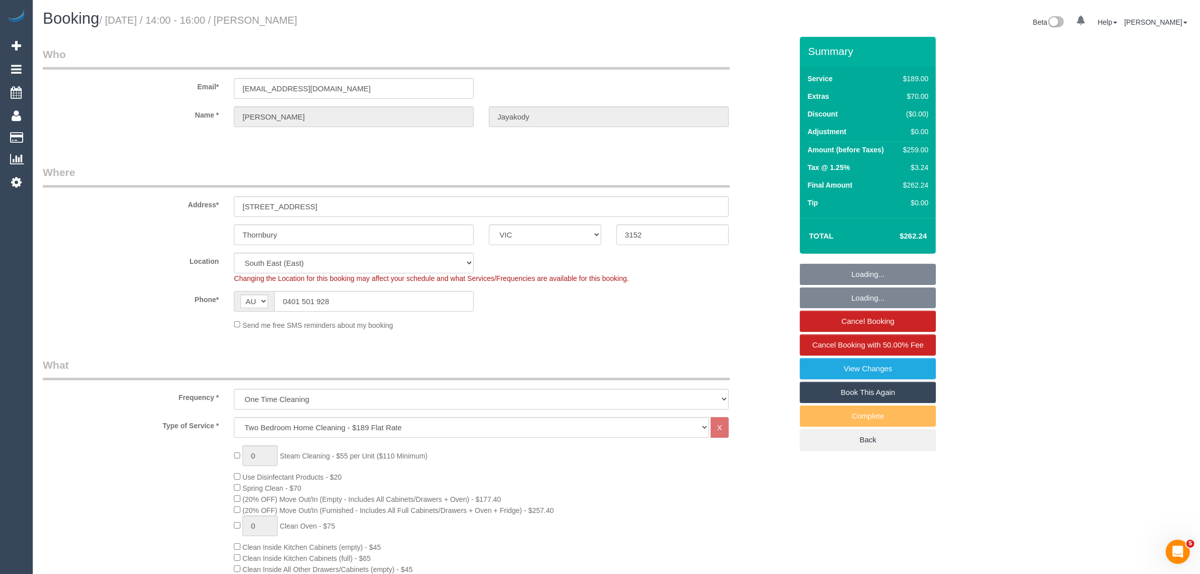
select select "object:1365"
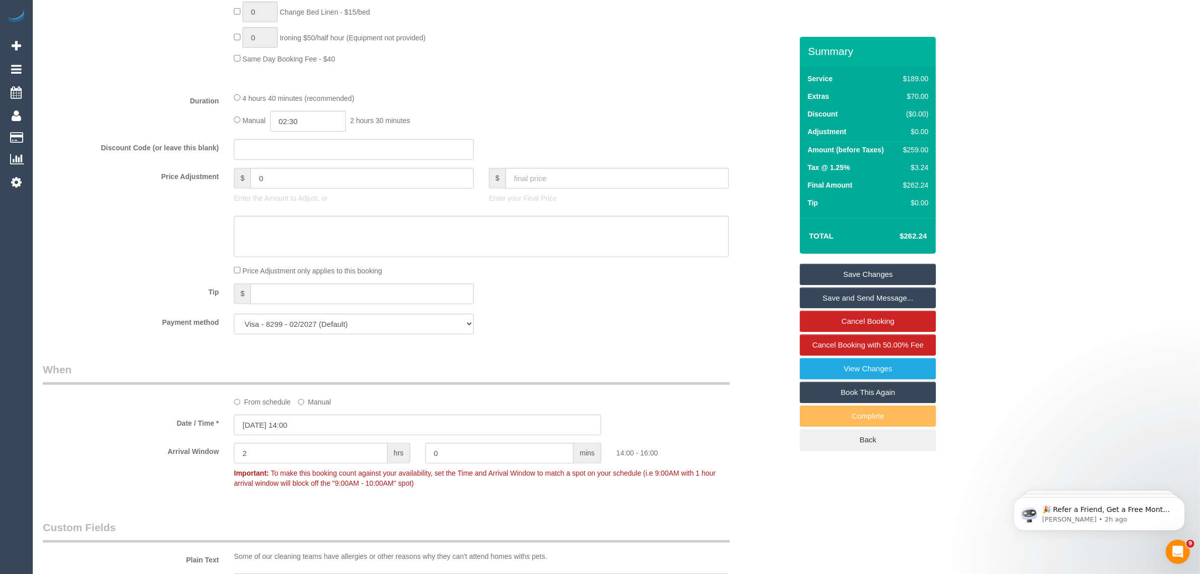
scroll to position [1008, 0]
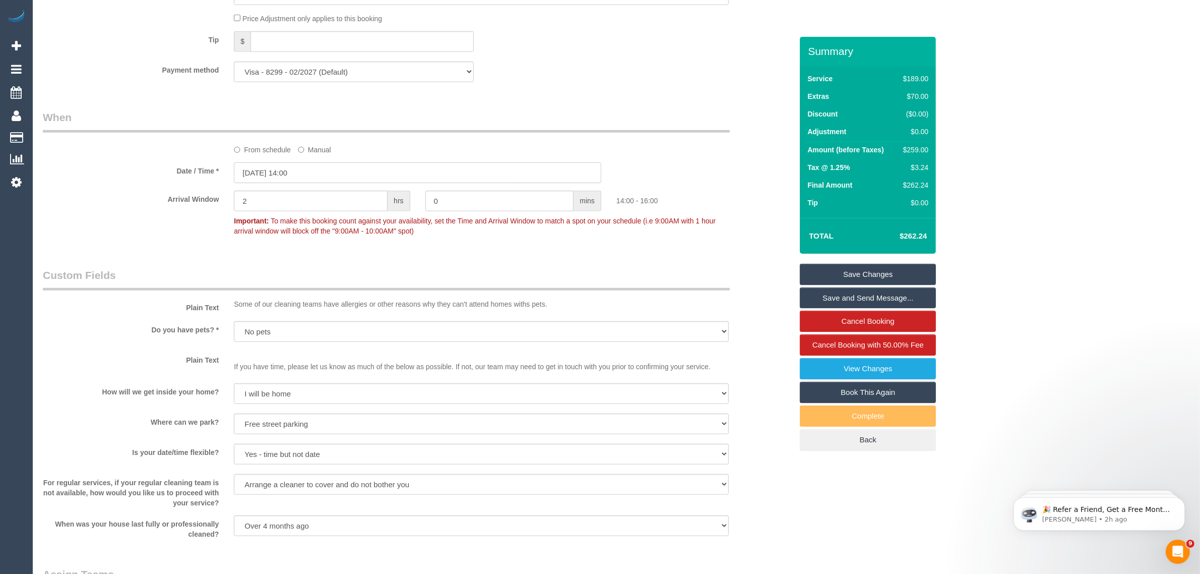
click at [352, 175] on input "[DATE] 14:00" at bounding box center [418, 172] width 368 height 21
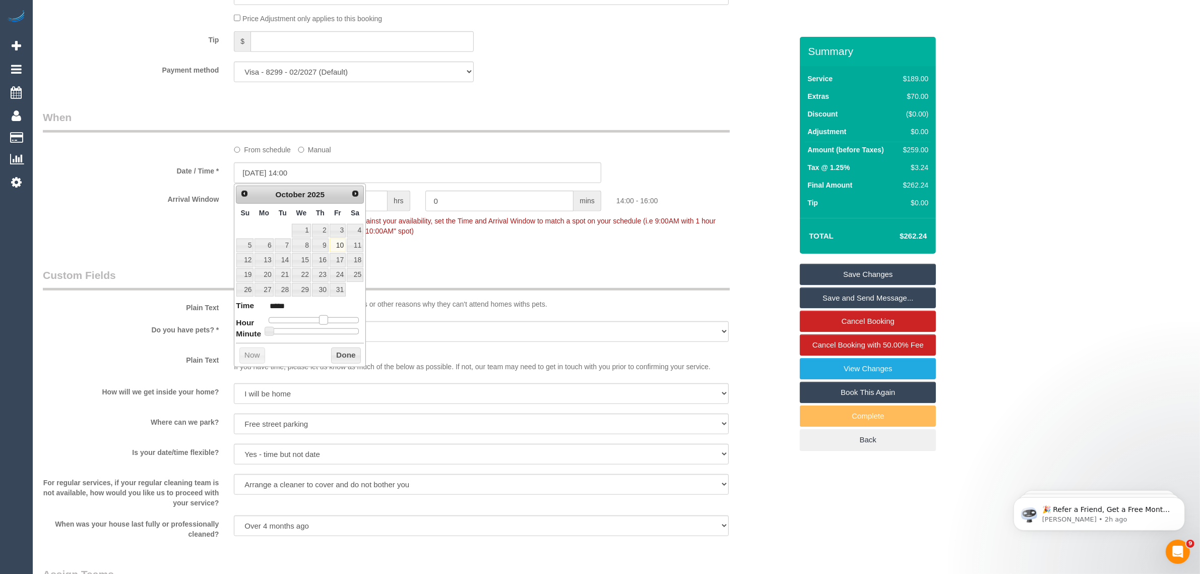
type input "[DATE] 13:00"
type input "*****"
click at [321, 319] on span at bounding box center [319, 319] width 9 height 9
click at [339, 358] on button "Done" at bounding box center [346, 355] width 30 height 16
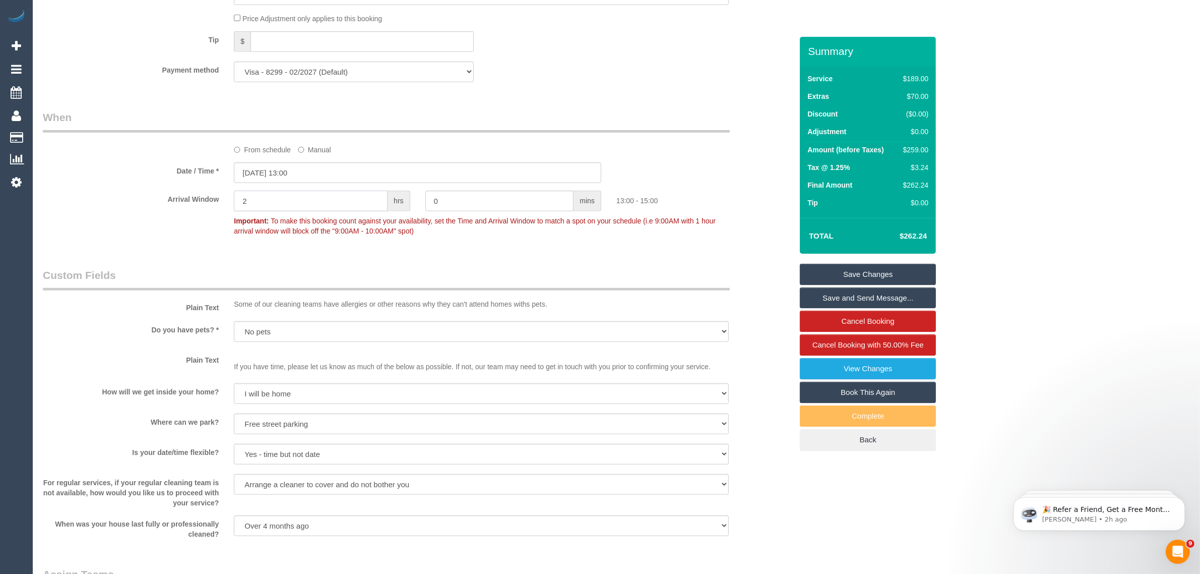
click at [335, 210] on input "2" at bounding box center [311, 201] width 154 height 21
type input "0"
type input "15"
click at [323, 262] on div "Who Email* [EMAIL_ADDRESS][DOMAIN_NAME] Name * [PERSON_NAME] Where Address* [ST…" at bounding box center [417, 74] width 765 height 2093
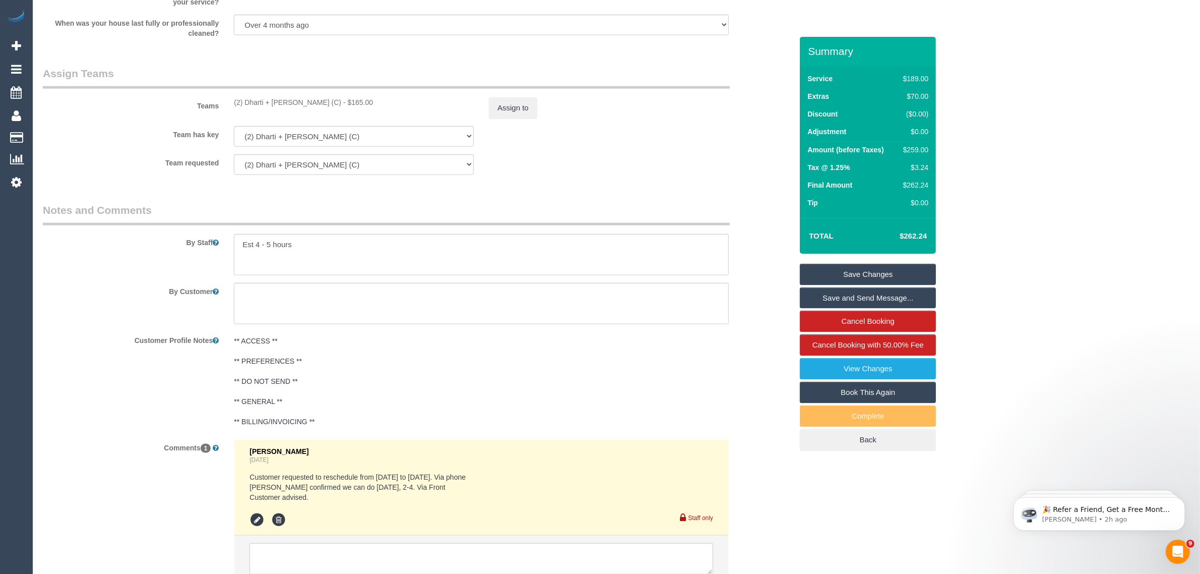
scroll to position [1592, 0]
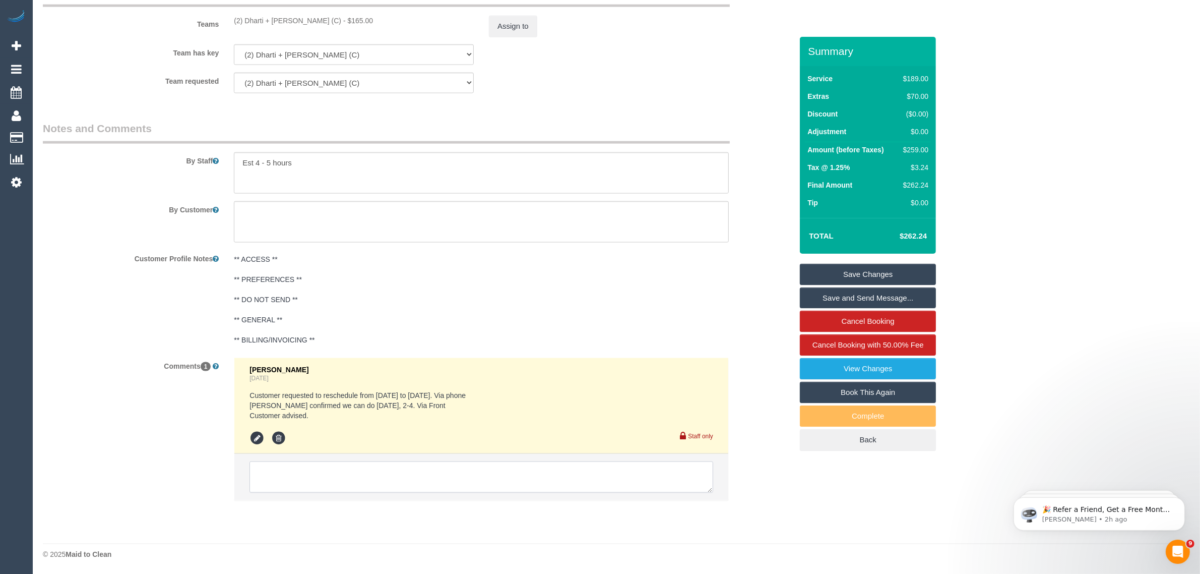
click at [389, 475] on textarea at bounding box center [482, 476] width 464 height 31
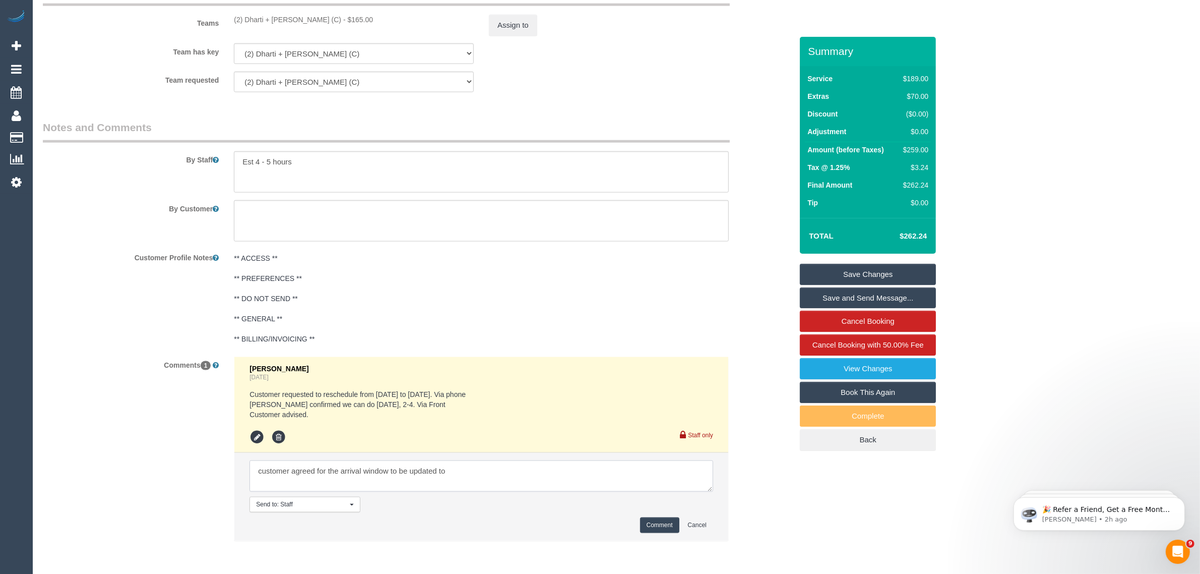
paste textarea "[URL][DOMAIN_NAME]"
type textarea "customer agreed for the arrival window to be updated to 1-1:15PM"
click at [656, 516] on li "Send to: Staff Nothing selected Send to: Staff Send to: Customer Send to: Team …" at bounding box center [481, 497] width 494 height 88
click at [656, 521] on button "Comment" at bounding box center [659, 525] width 39 height 16
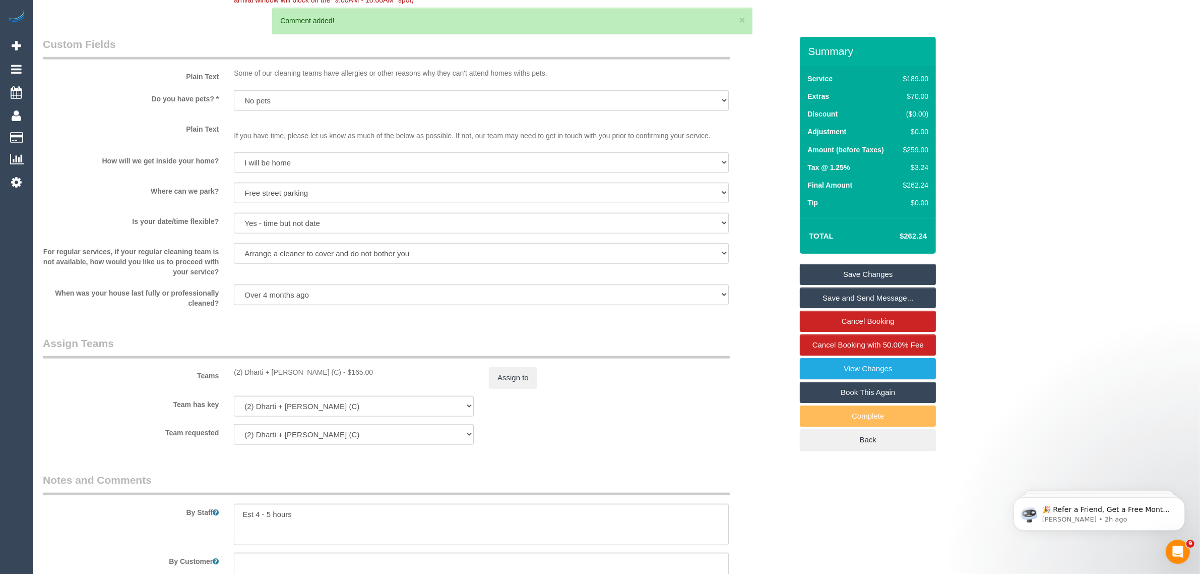
scroll to position [1088, 0]
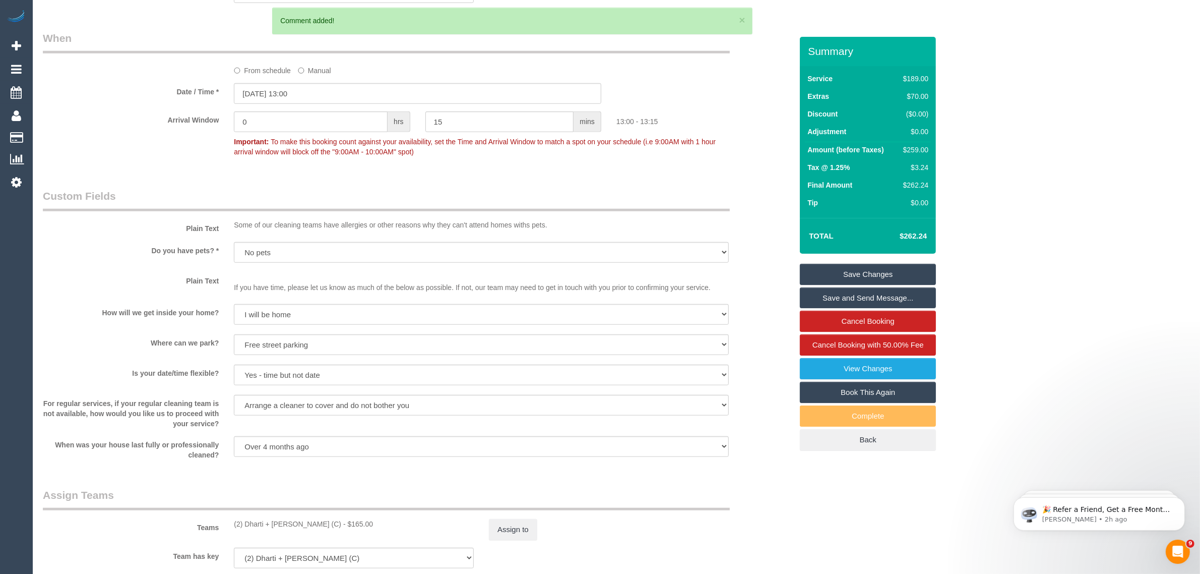
click at [848, 271] on link "Save Changes" at bounding box center [868, 274] width 136 height 21
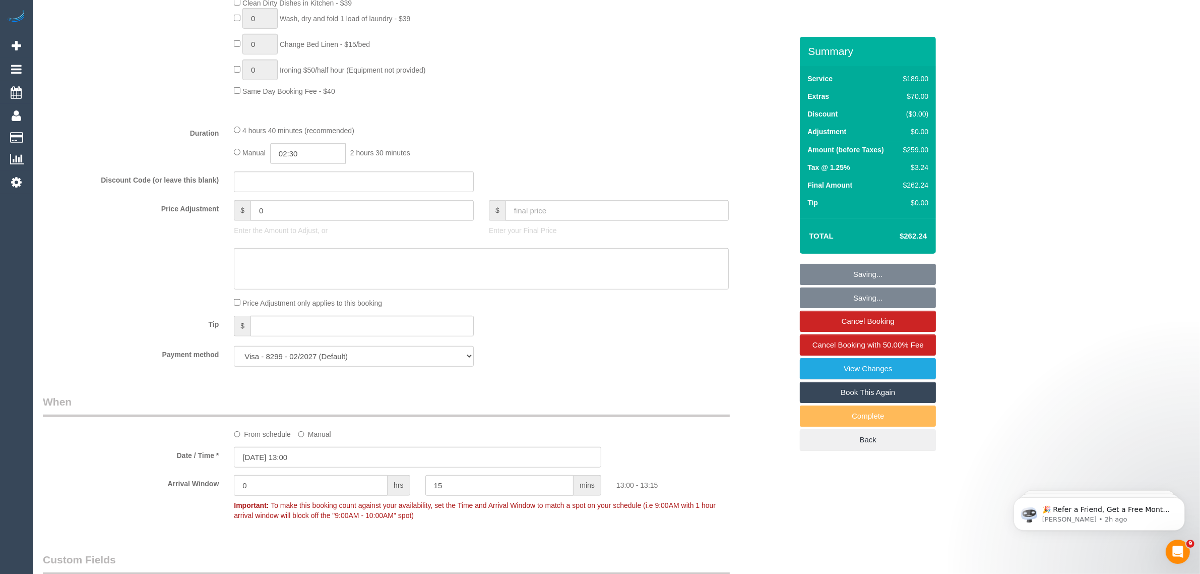
scroll to position [583, 0]
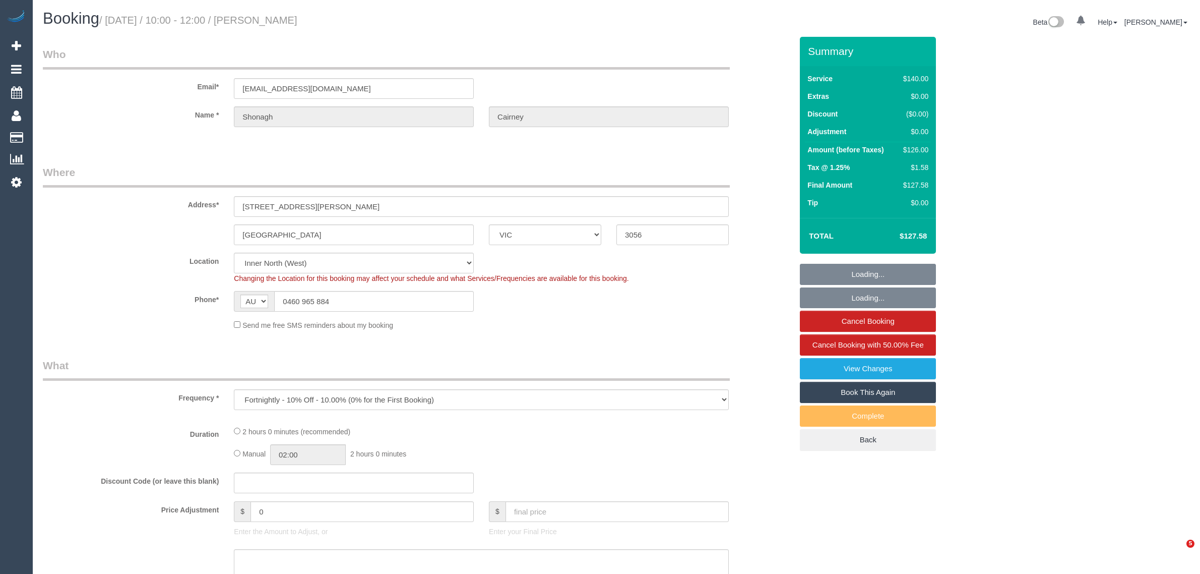
select select "VIC"
select select "object:709"
select select "number:28"
select select "number:14"
select select "number:18"
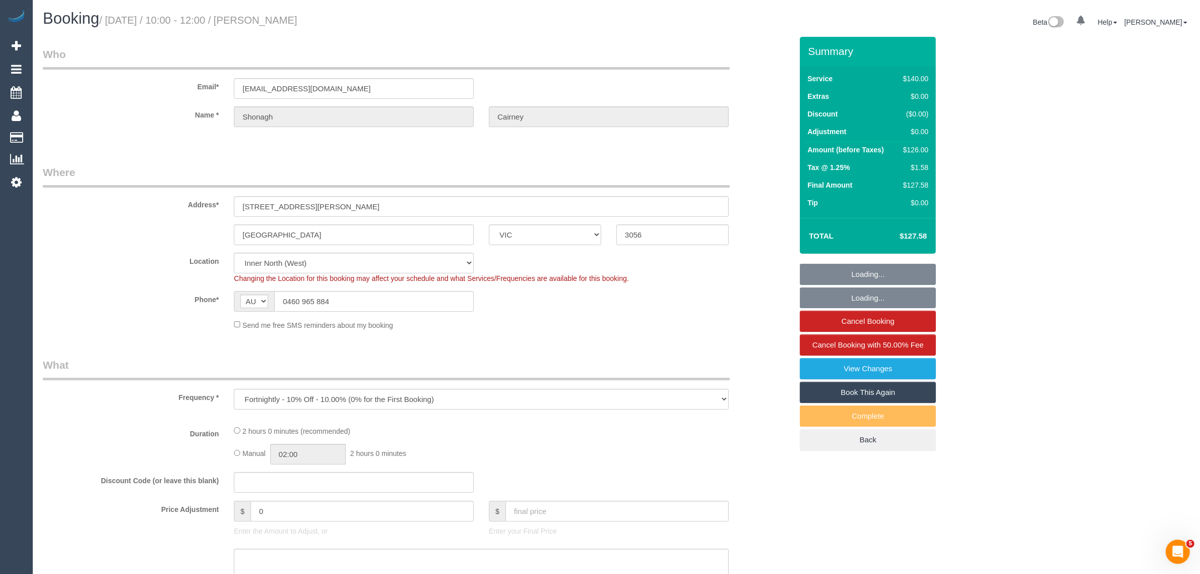
select select "number:22"
select select "number:34"
select select "number:13"
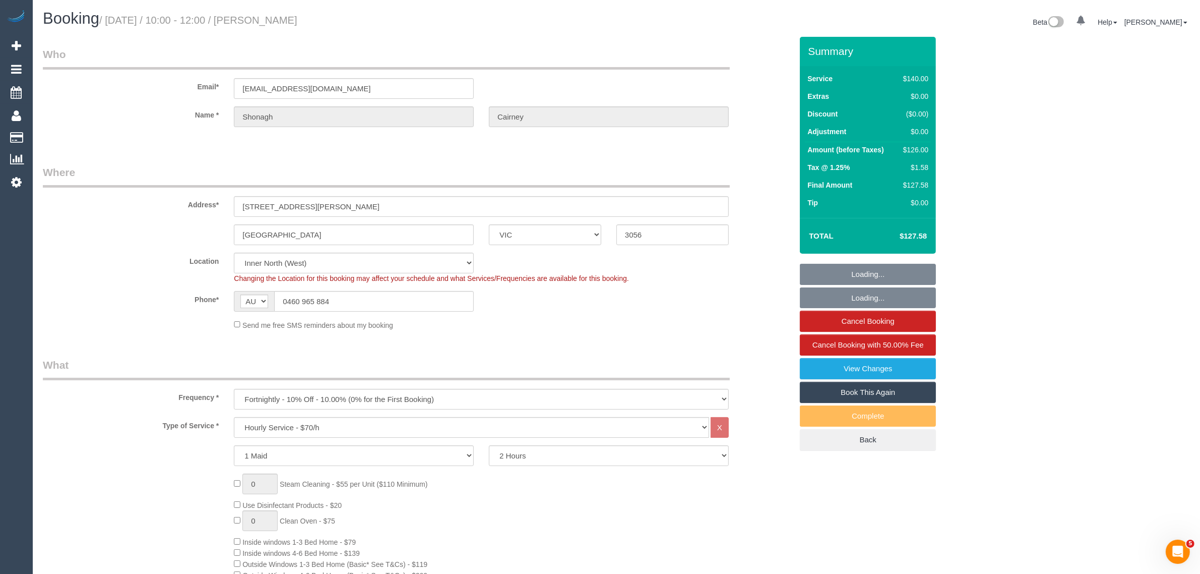
select select "string:stripe-pm_1QJOby2GScqysDRV5avdXnAj"
click at [347, 300] on input "0460 965 884" at bounding box center [374, 301] width 200 height 21
